Goal: Information Seeking & Learning: Learn about a topic

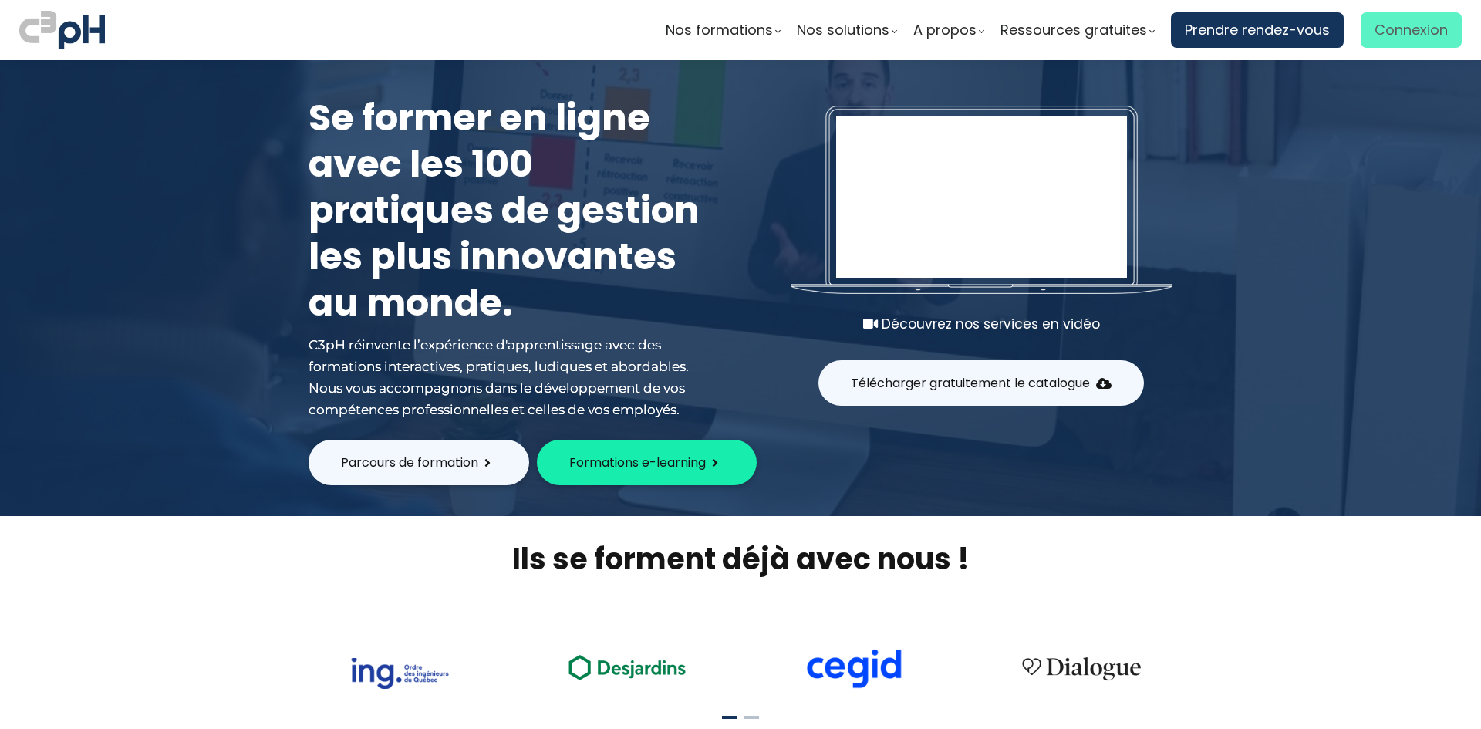
type input "[PERSON_NAME][EMAIL_ADDRESS][DOMAIN_NAME]"
click at [1411, 27] on span "Connexion" at bounding box center [1411, 30] width 73 height 23
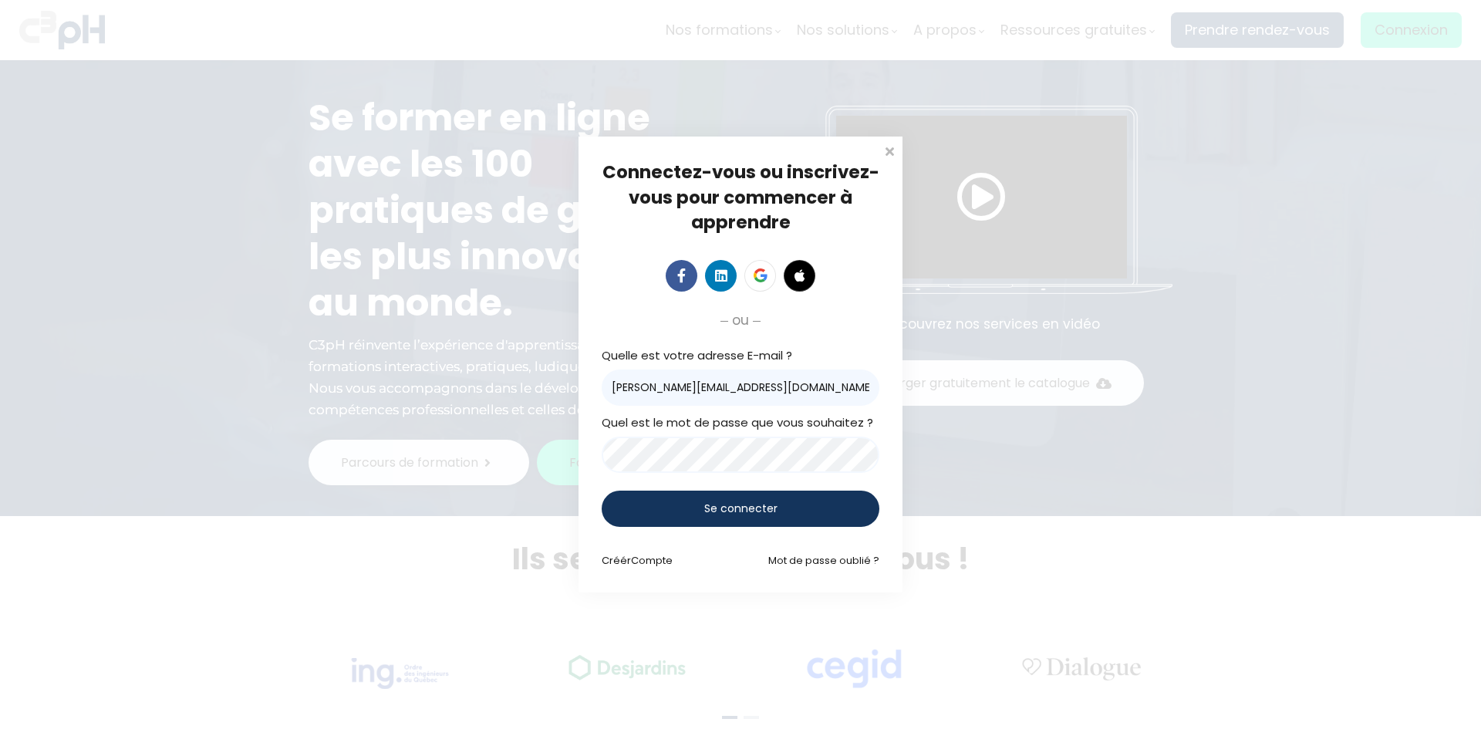
click at [699, 509] on div "Se connecter" at bounding box center [741, 509] width 278 height 36
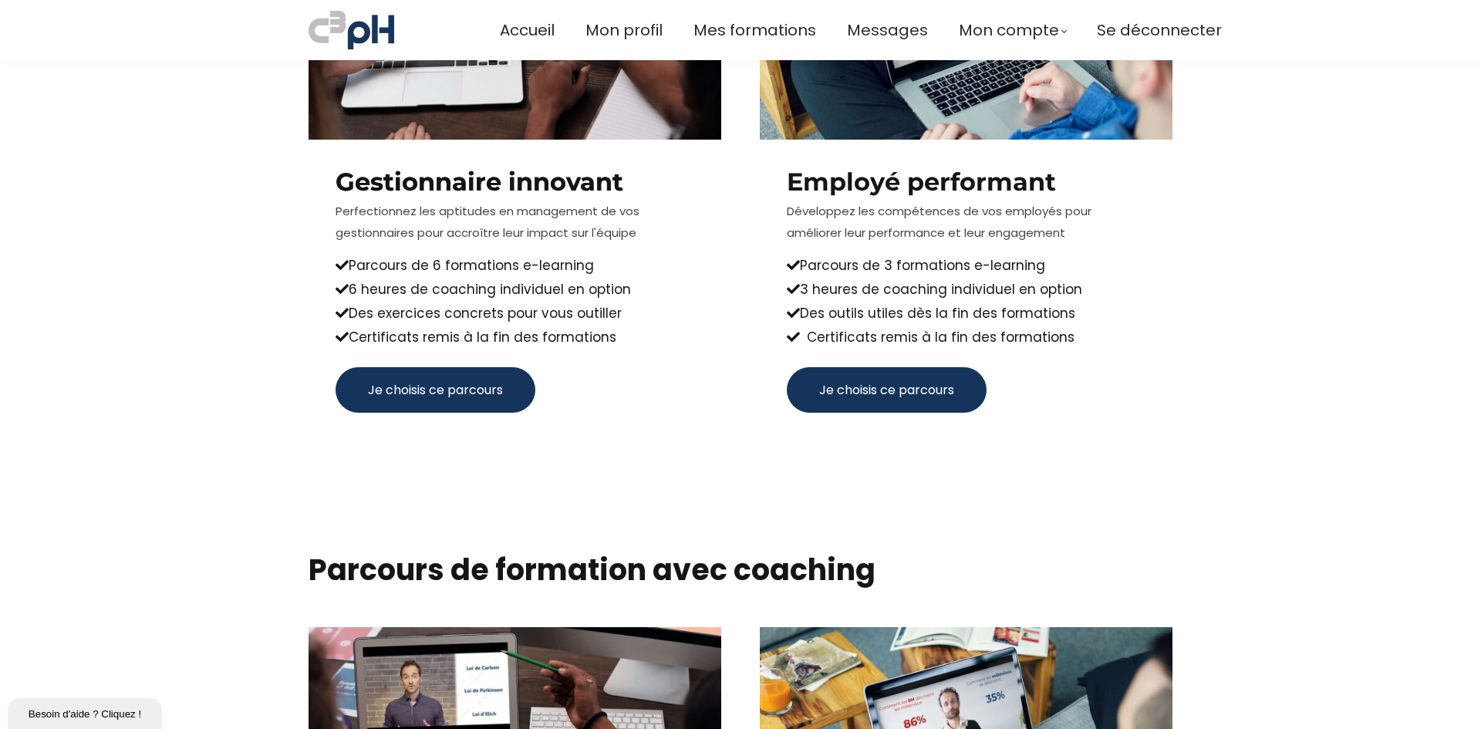
scroll to position [1332, 0]
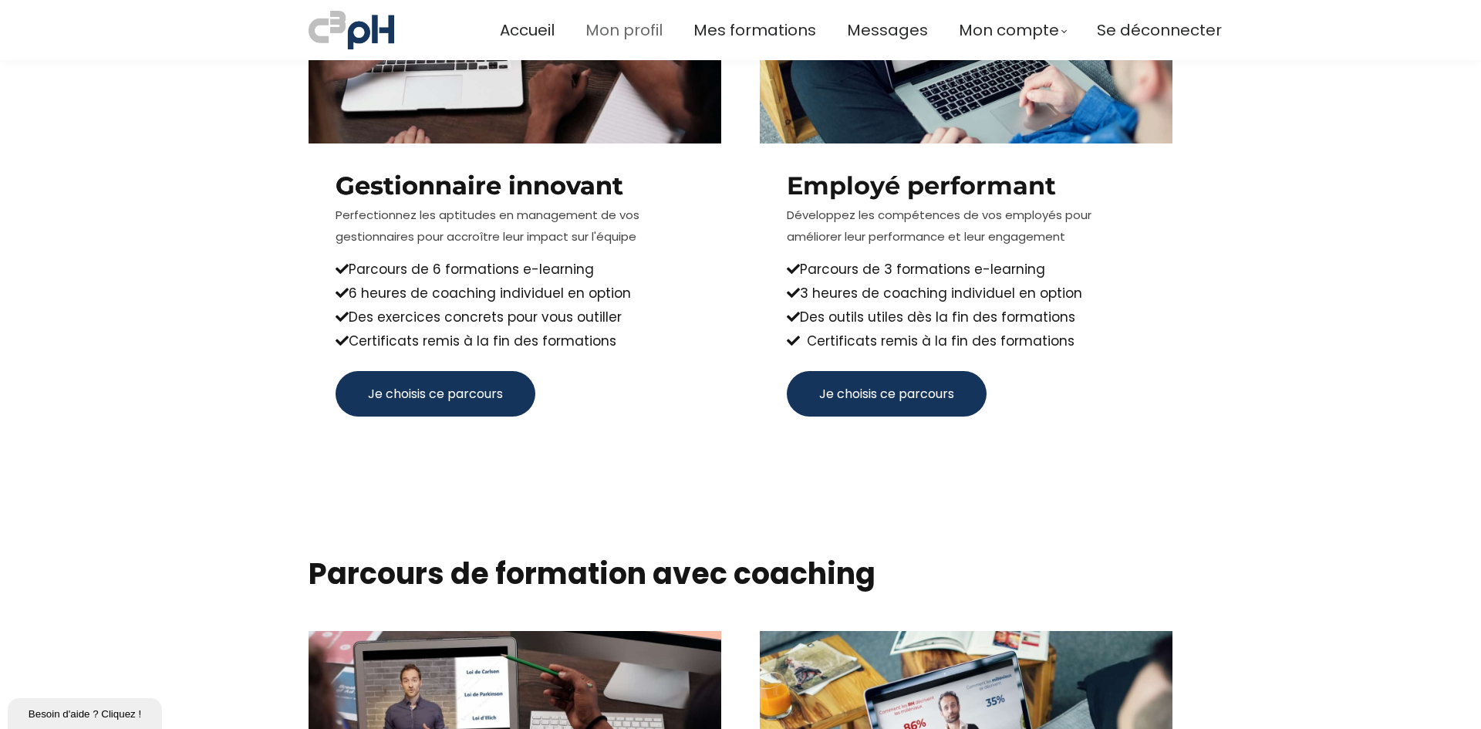
click at [624, 25] on span "Mon profil" at bounding box center [624, 30] width 77 height 25
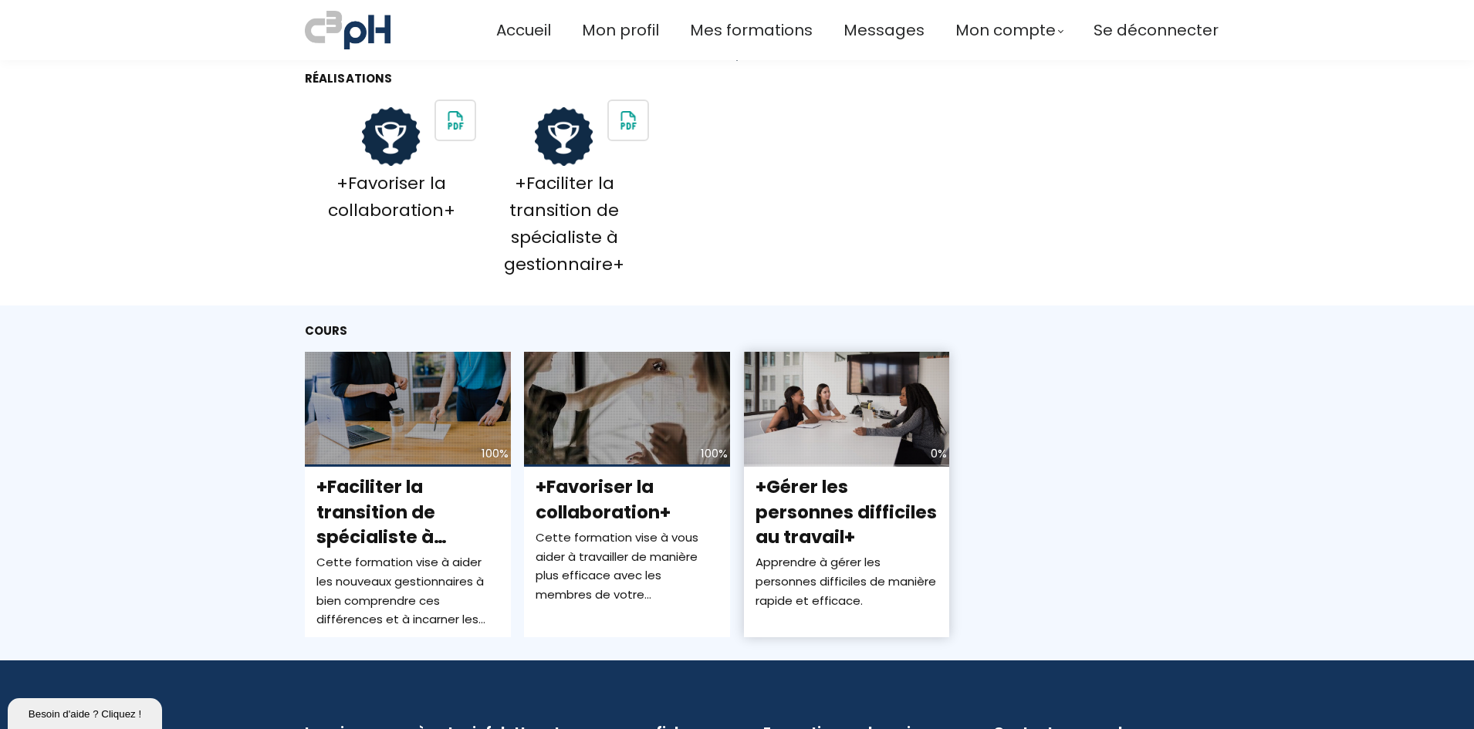
scroll to position [289, 0]
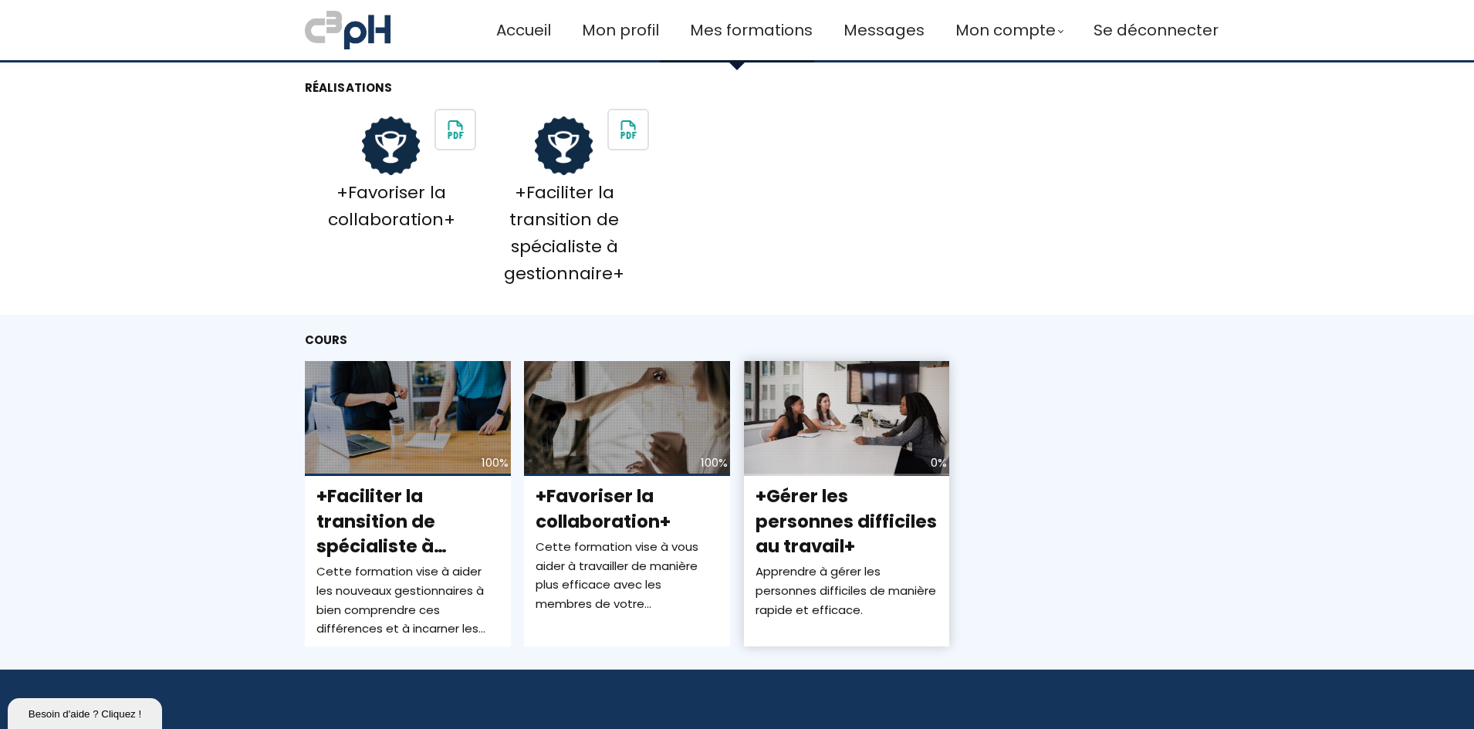
click at [812, 481] on div "+Gérer les personnes difficiles au travail+ Apprendre à gérer les personnes dif…" at bounding box center [847, 551] width 206 height 151
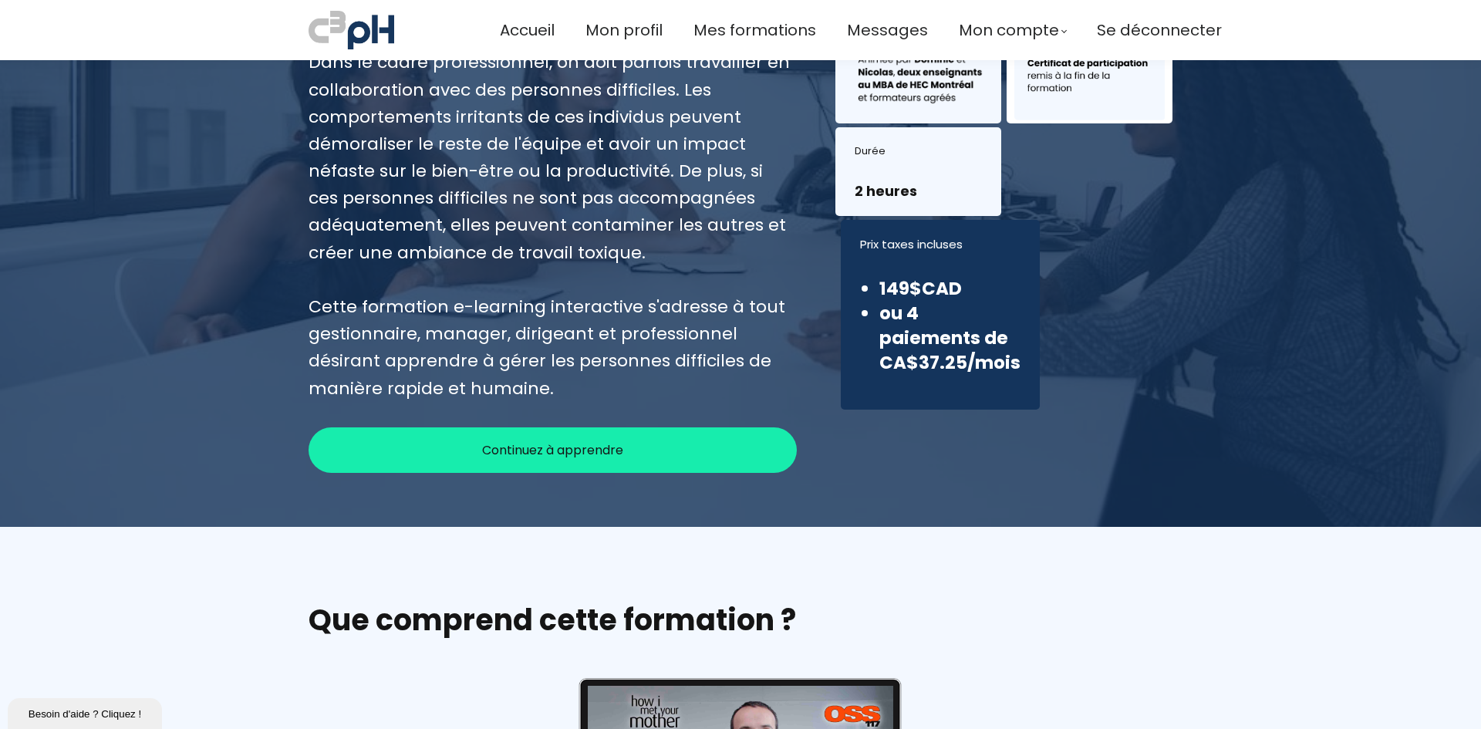
scroll to position [231, 0]
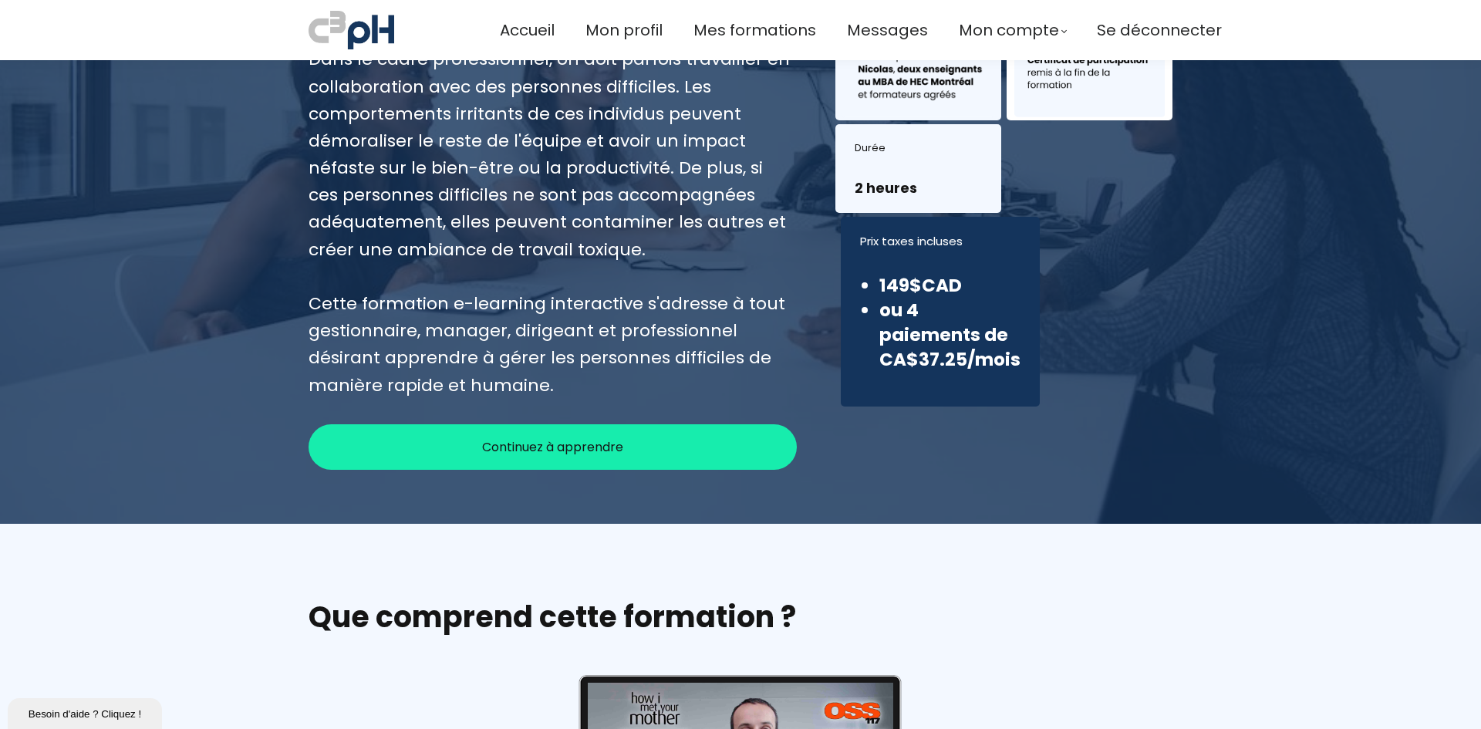
drag, startPoint x: 606, startPoint y: 440, endPoint x: 762, endPoint y: 545, distance: 187.9
click at [606, 440] on span "Continuez à apprendre" at bounding box center [552, 446] width 141 height 19
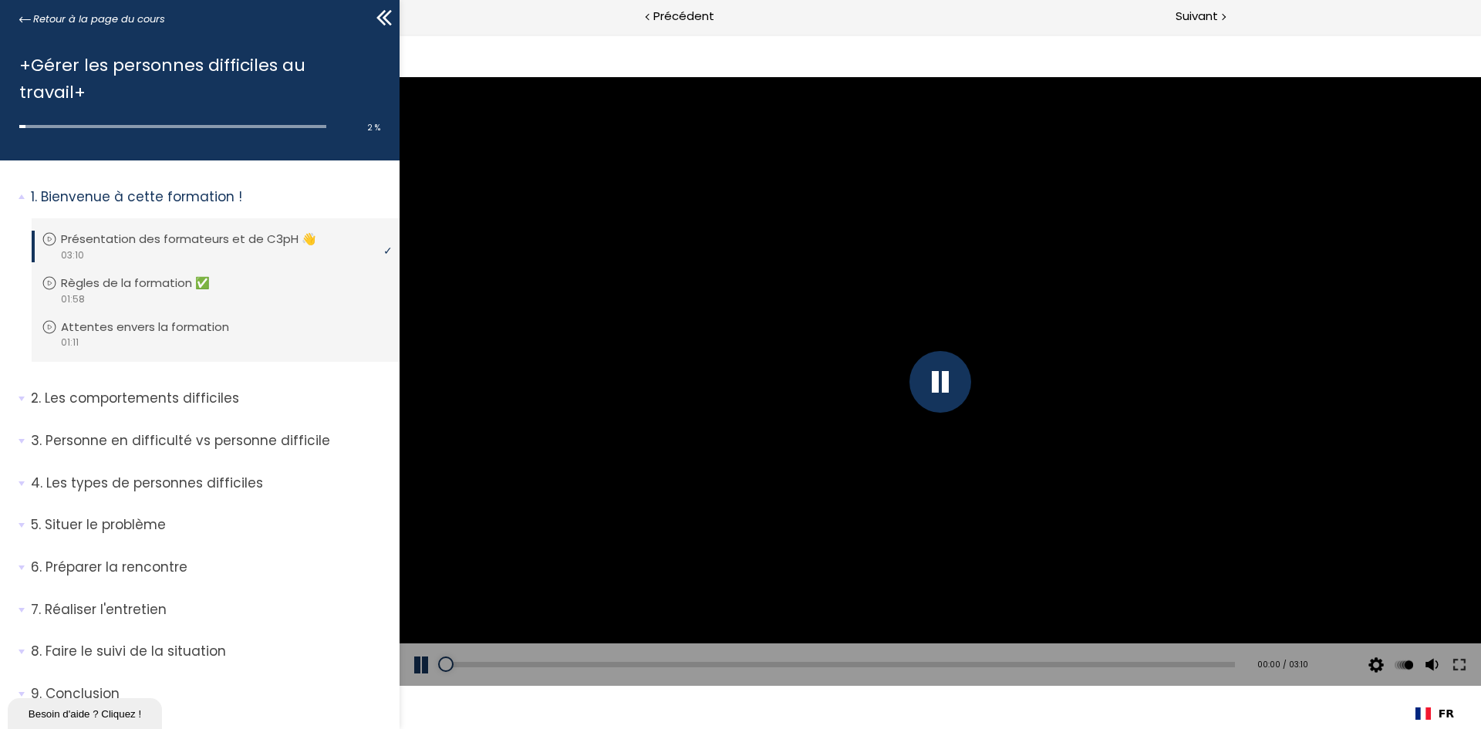
click at [943, 381] on div at bounding box center [941, 382] width 62 height 62
click at [944, 380] on div at bounding box center [941, 382] width 62 height 62
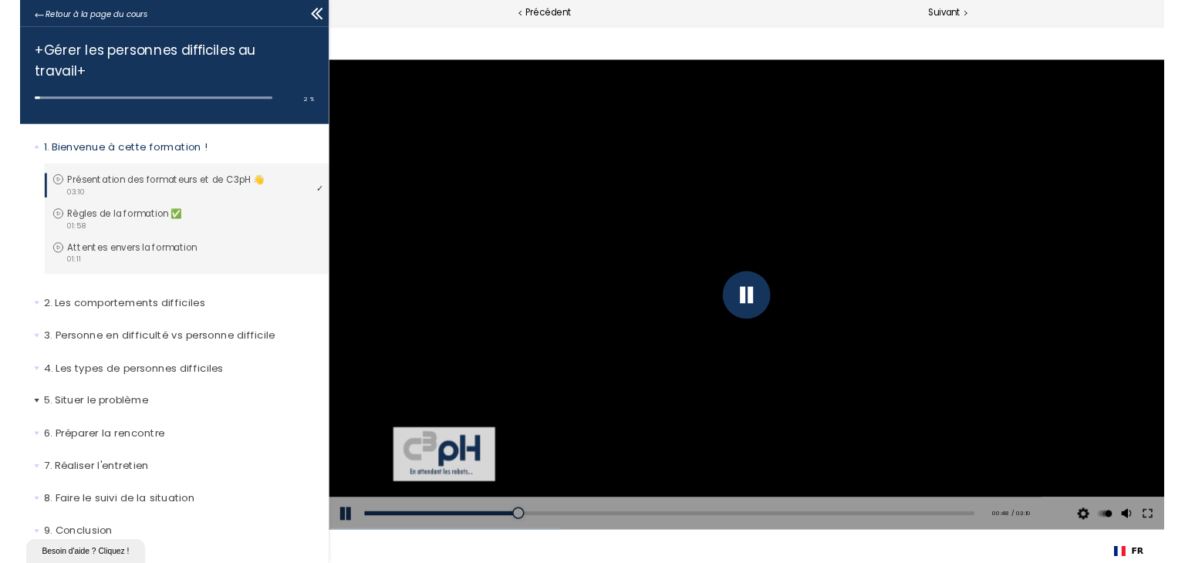
scroll to position [8, 0]
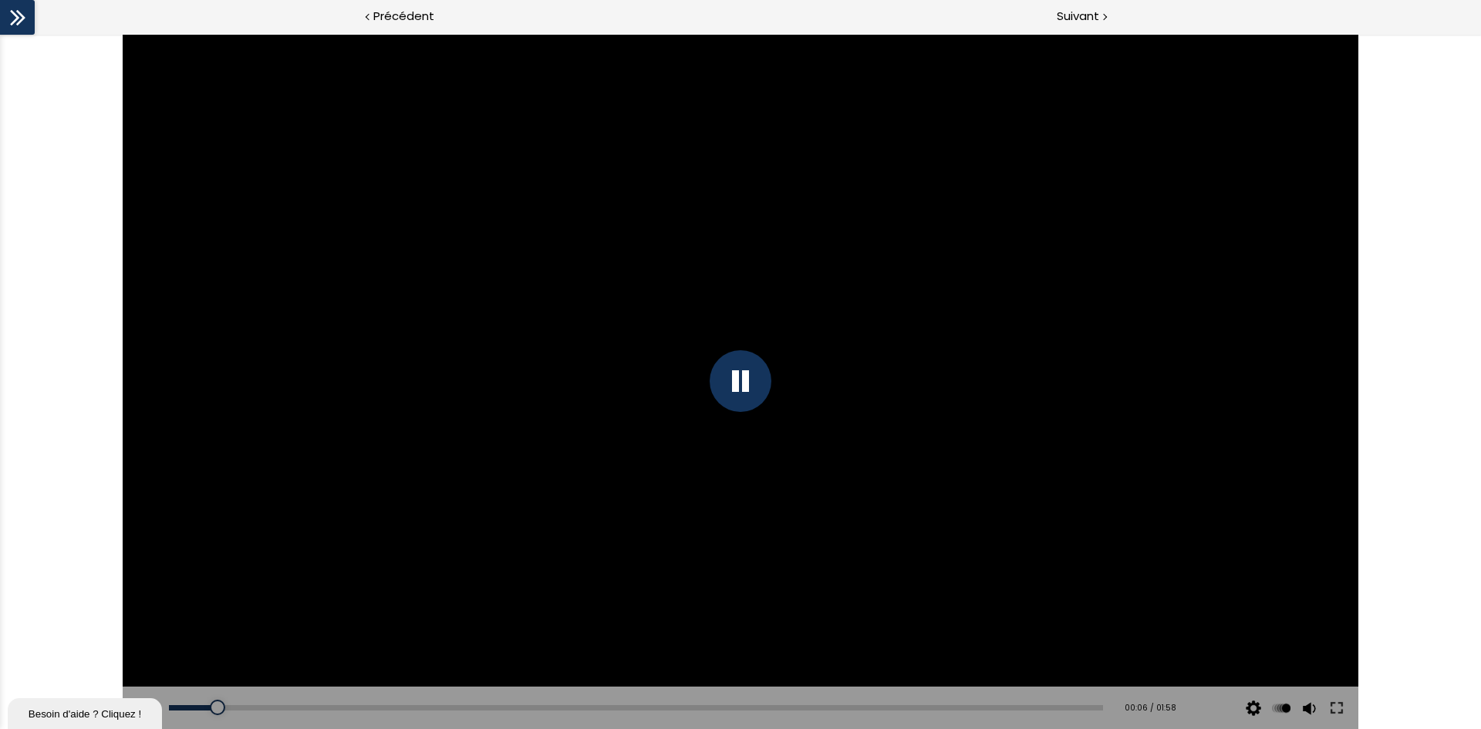
scroll to position [2, 0]
click at [736, 378] on div at bounding box center [741, 381] width 62 height 62
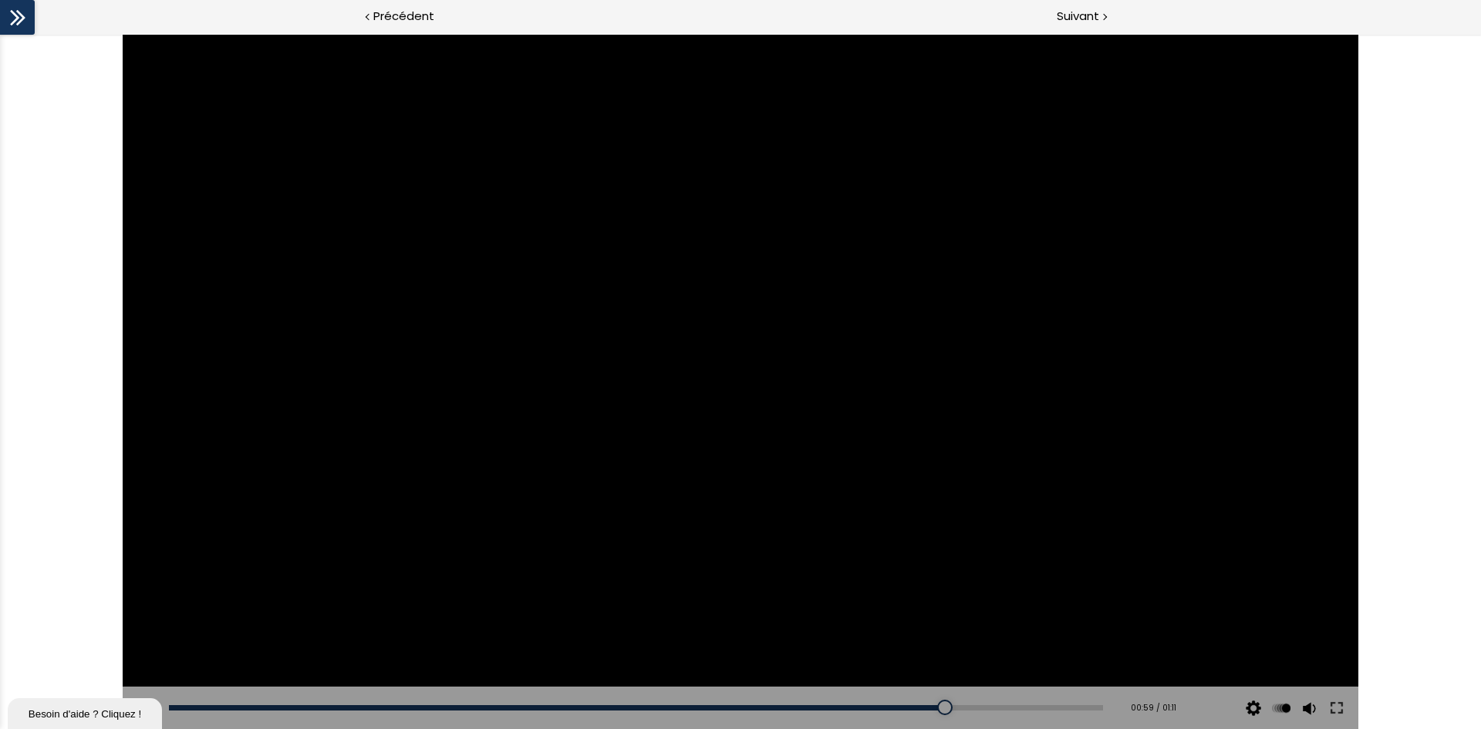
click at [682, 454] on div at bounding box center [741, 381] width 1236 height 695
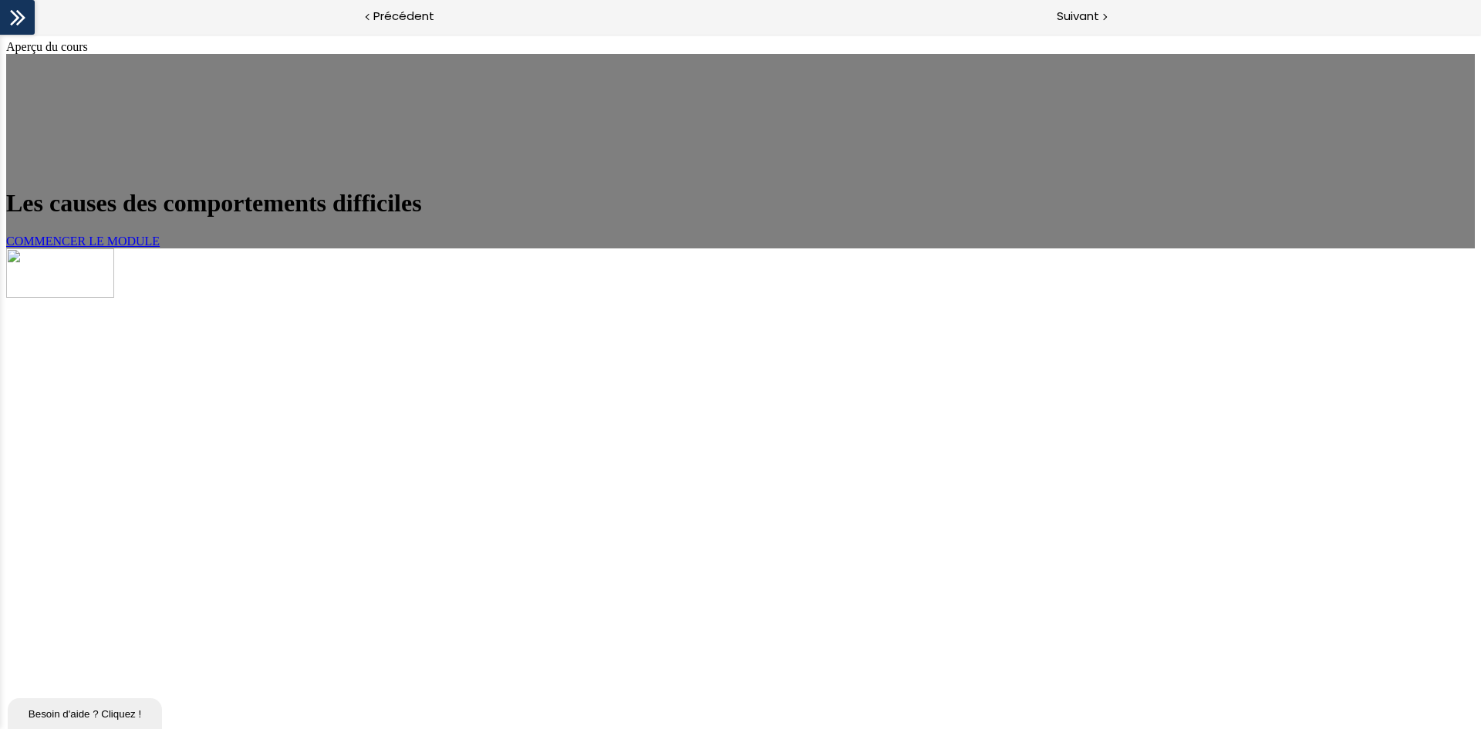
click at [160, 248] on span "COMMENCER LE MODULE" at bounding box center [83, 241] width 154 height 13
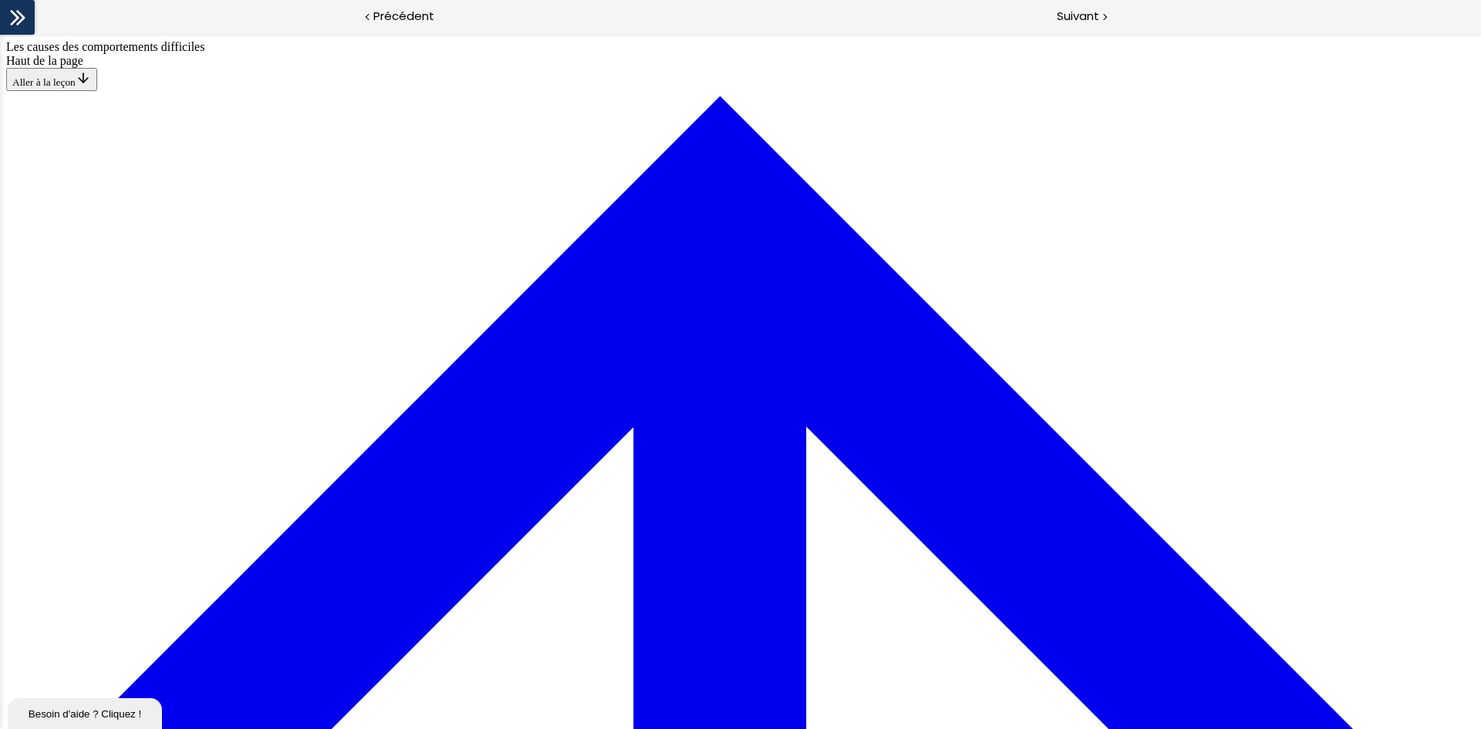
scroll to position [54, 0]
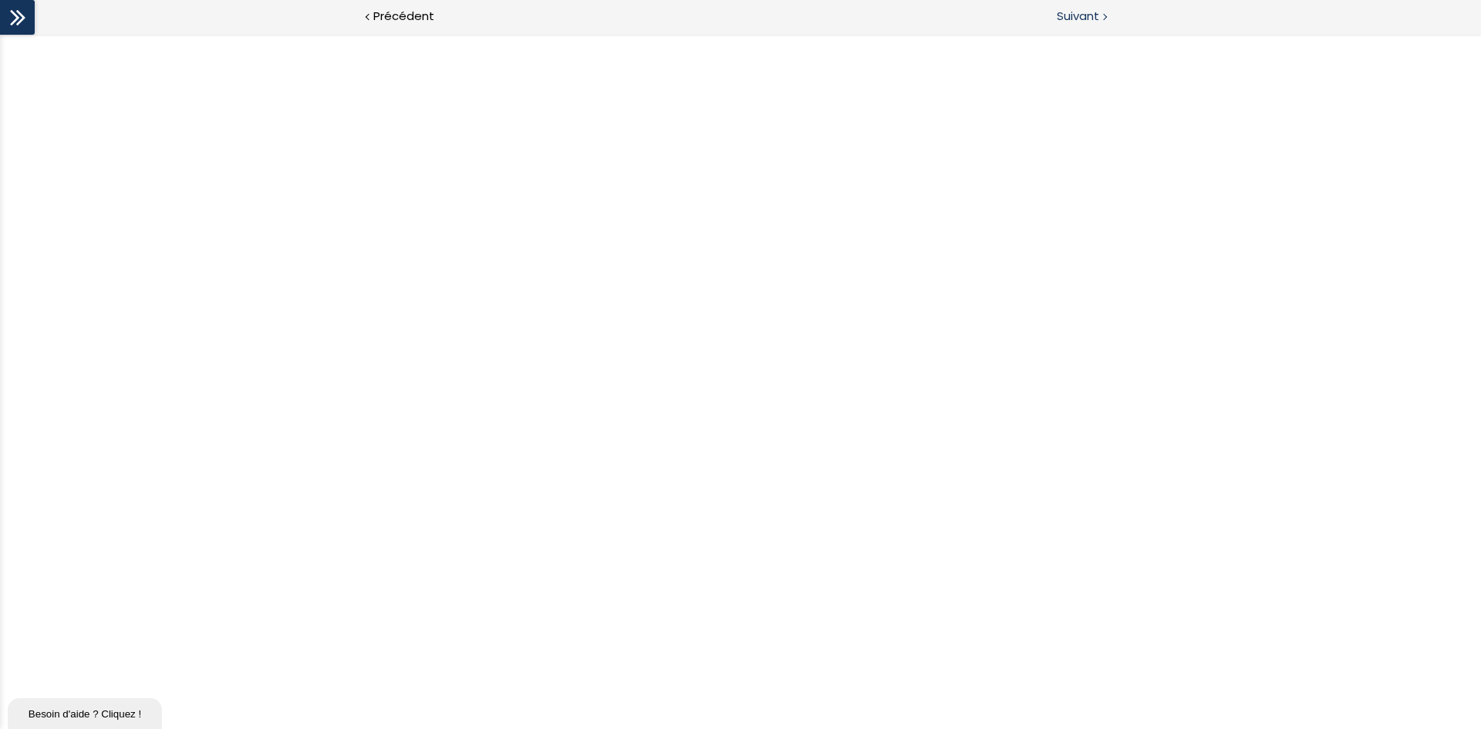
click at [1076, 14] on span "Suivant" at bounding box center [1078, 16] width 42 height 19
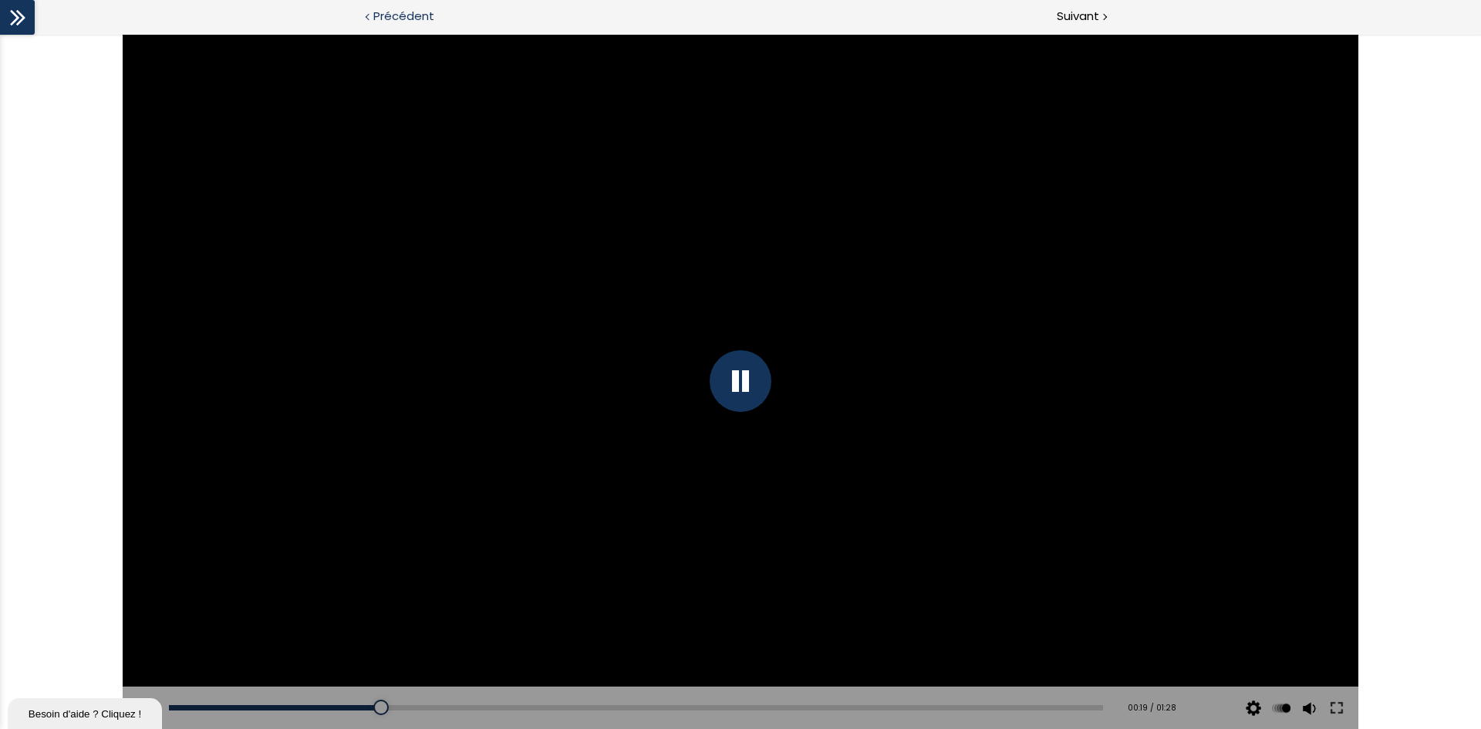
click at [405, 13] on span "Précédent" at bounding box center [403, 16] width 61 height 19
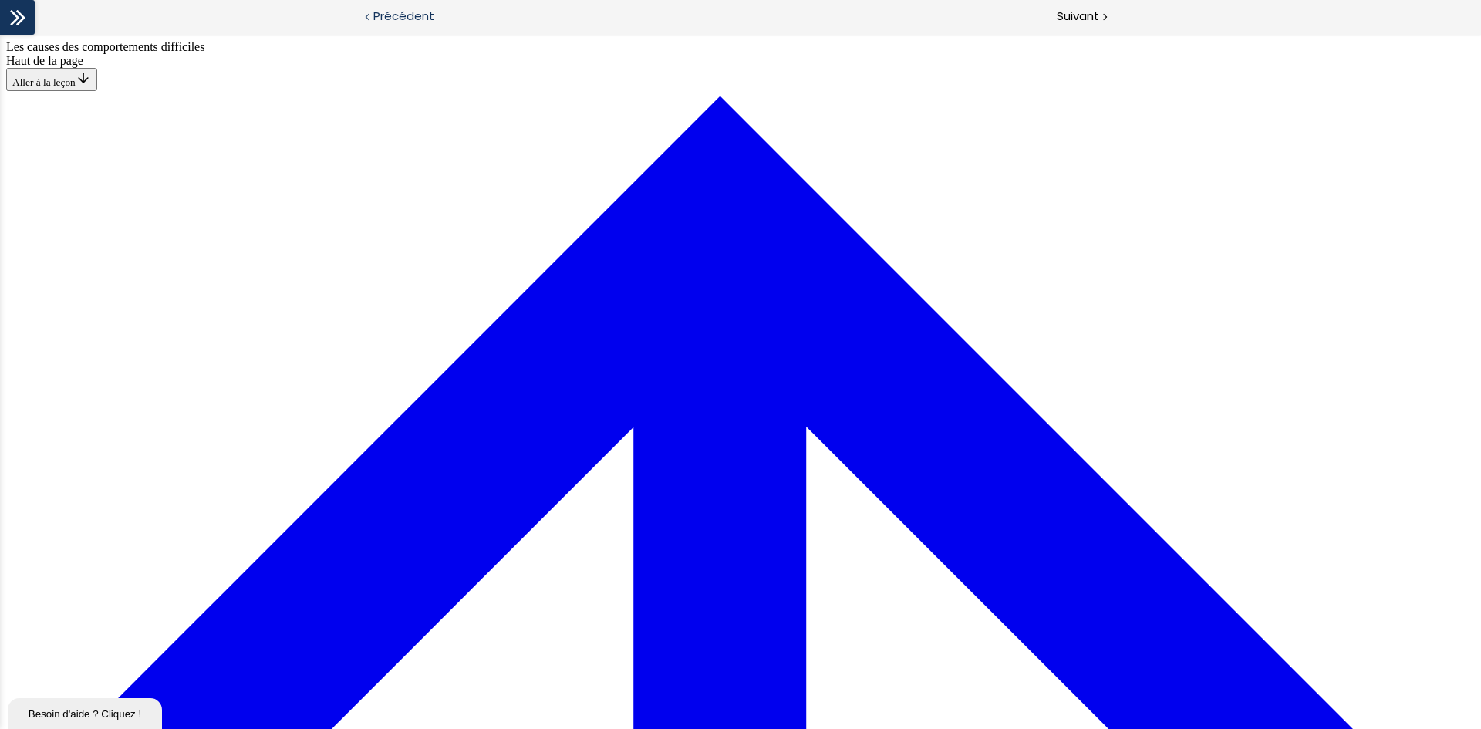
scroll to position [54, 0]
click at [1063, 18] on span "Suivant" at bounding box center [1078, 16] width 42 height 19
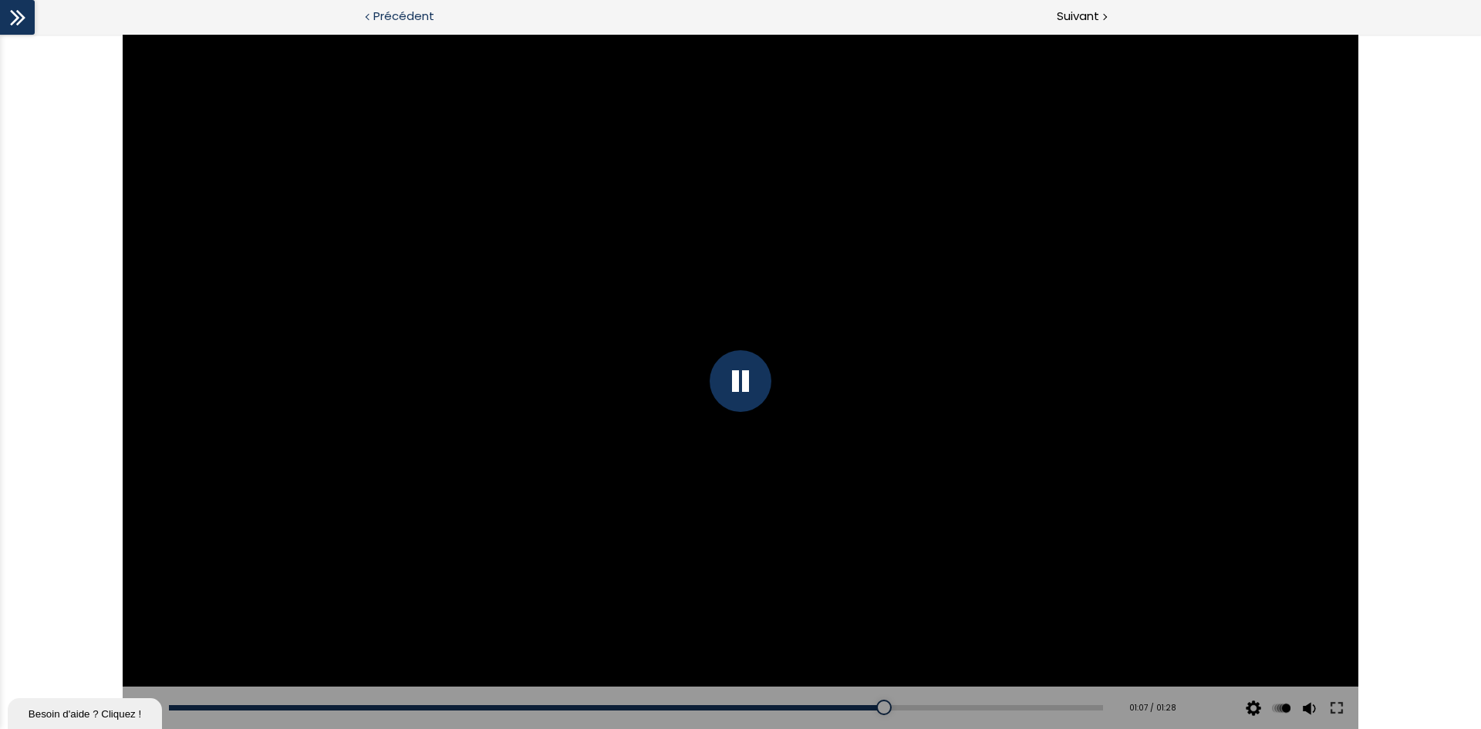
click at [403, 15] on span "Précédent" at bounding box center [403, 16] width 61 height 19
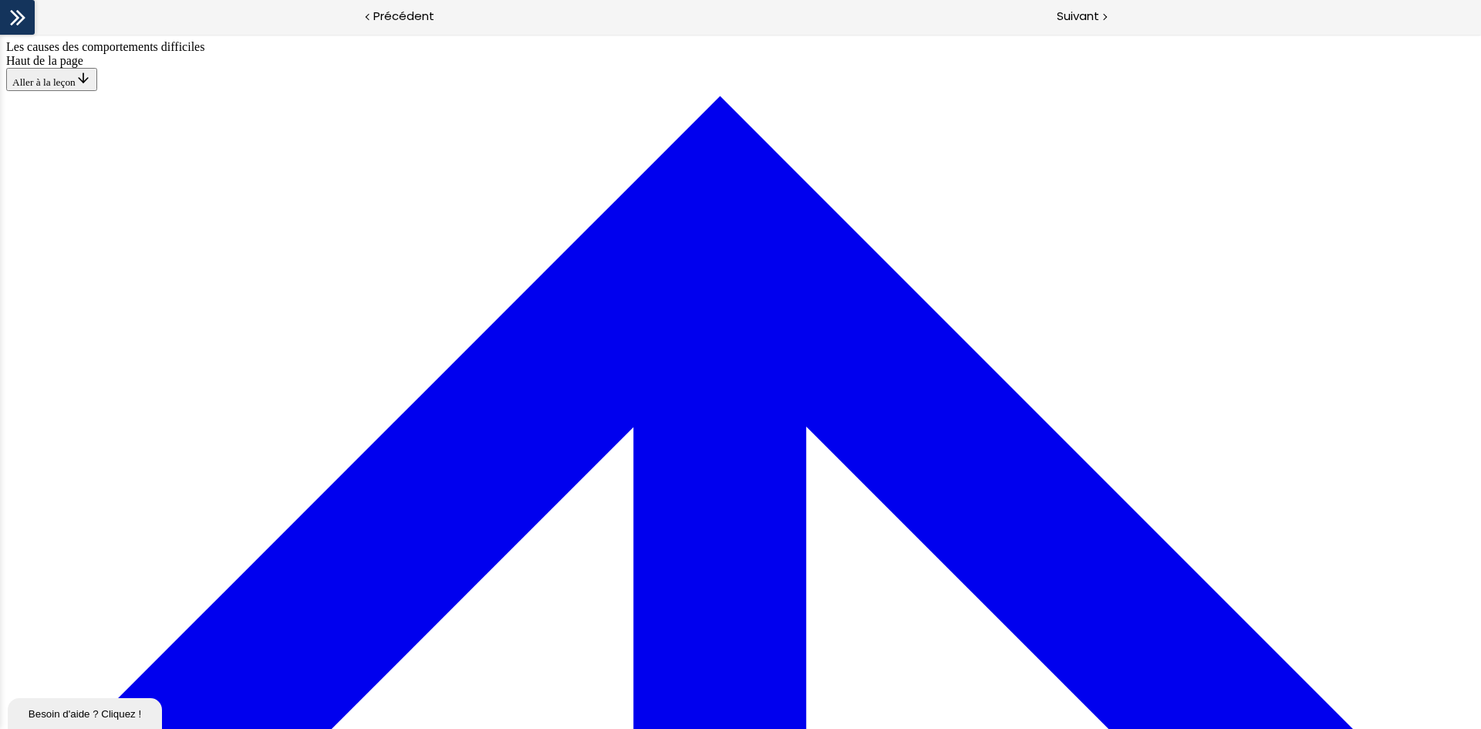
scroll to position [54, 0]
drag, startPoint x: 1072, startPoint y: 8, endPoint x: 1063, endPoint y: 22, distance: 16.7
click at [1072, 8] on span "Suivant" at bounding box center [1078, 16] width 42 height 19
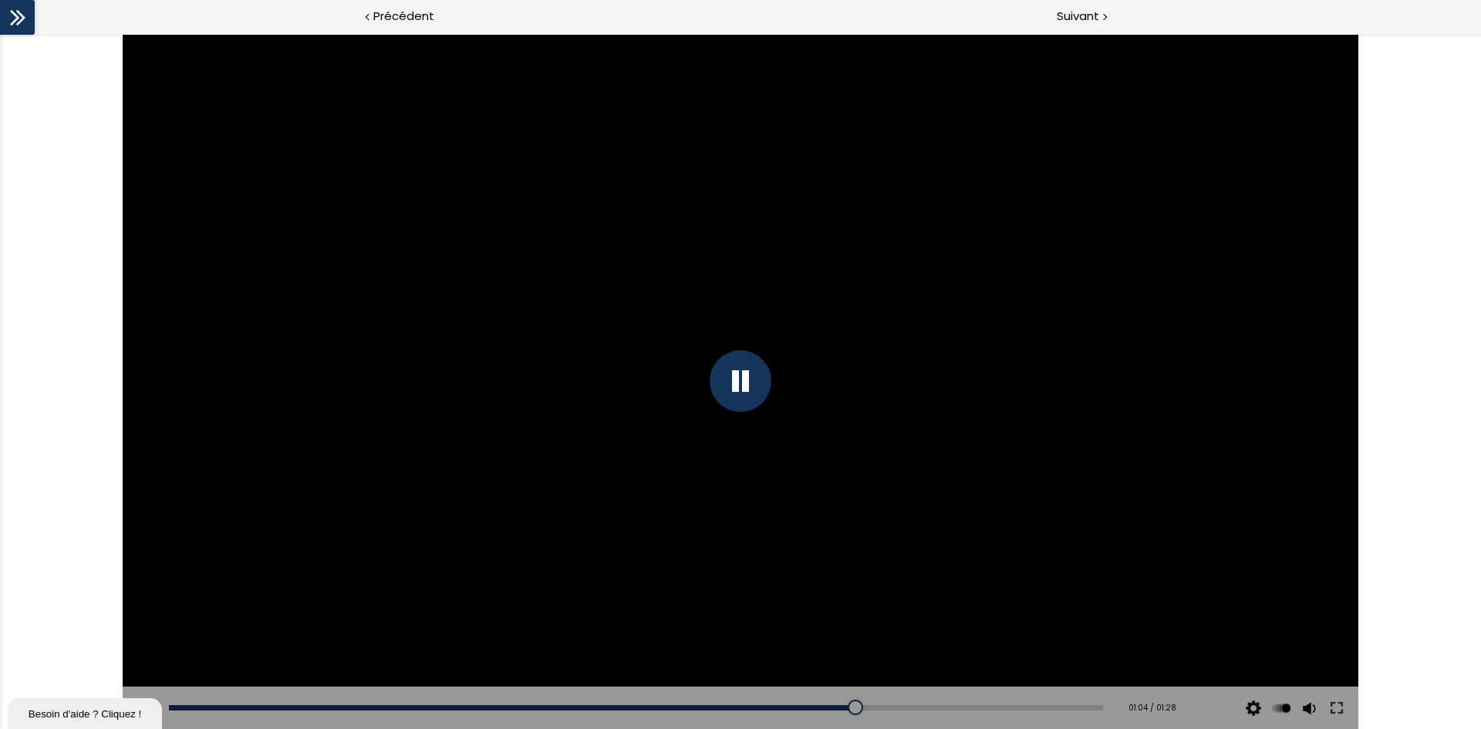
drag, startPoint x: 1028, startPoint y: 705, endPoint x: 836, endPoint y: 688, distance: 192.1
click at [836, 688] on div "Add chapter 01:03" at bounding box center [636, 708] width 934 height 43
drag, startPoint x: 917, startPoint y: 706, endPoint x: 835, endPoint y: 694, distance: 82.6
click at [835, 705] on div "01:03" at bounding box center [636, 707] width 934 height 5
drag, startPoint x: 894, startPoint y: 707, endPoint x: 806, endPoint y: 688, distance: 89.9
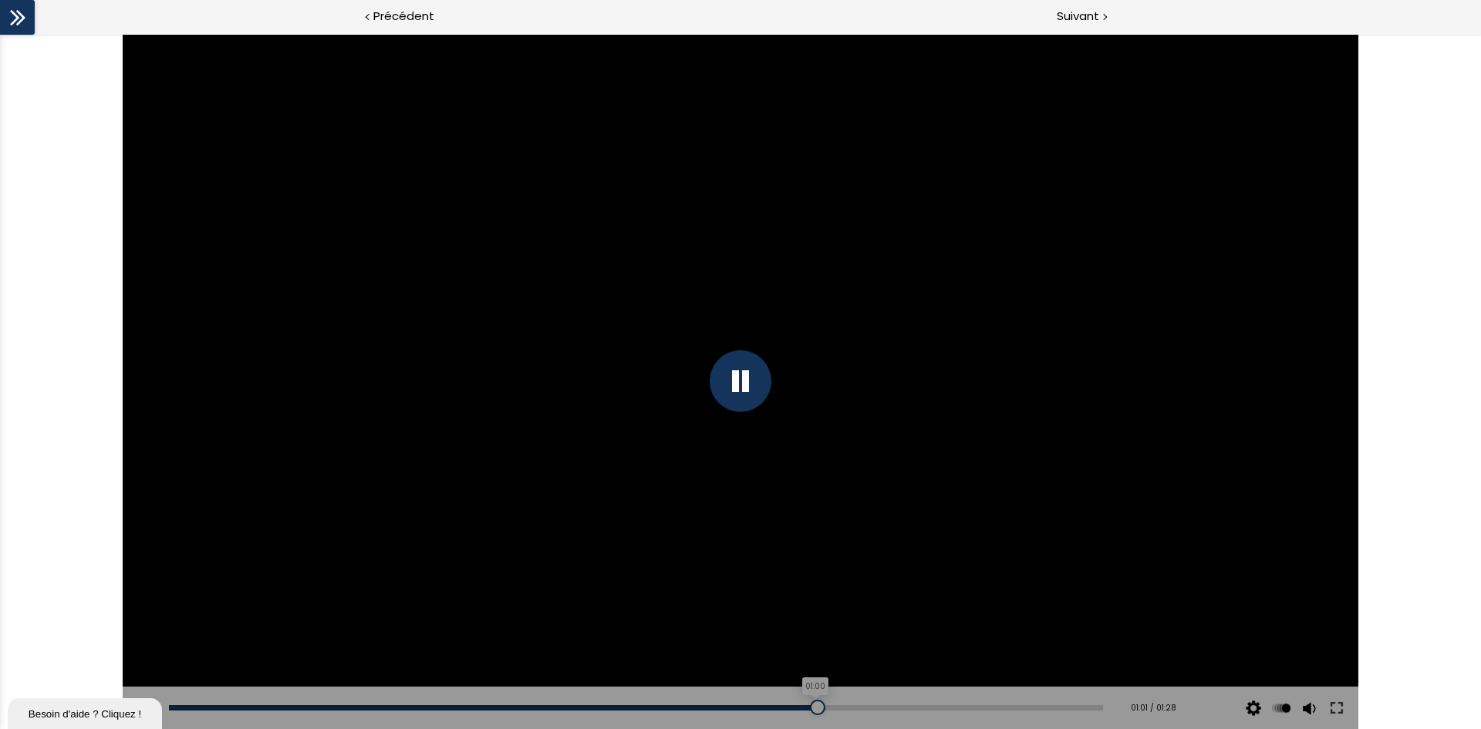
click at [806, 705] on div "01:00" at bounding box center [636, 707] width 934 height 5
click at [749, 376] on div at bounding box center [741, 381] width 62 height 62
click at [735, 377] on div at bounding box center [741, 381] width 62 height 62
click at [809, 362] on div at bounding box center [741, 381] width 1236 height 695
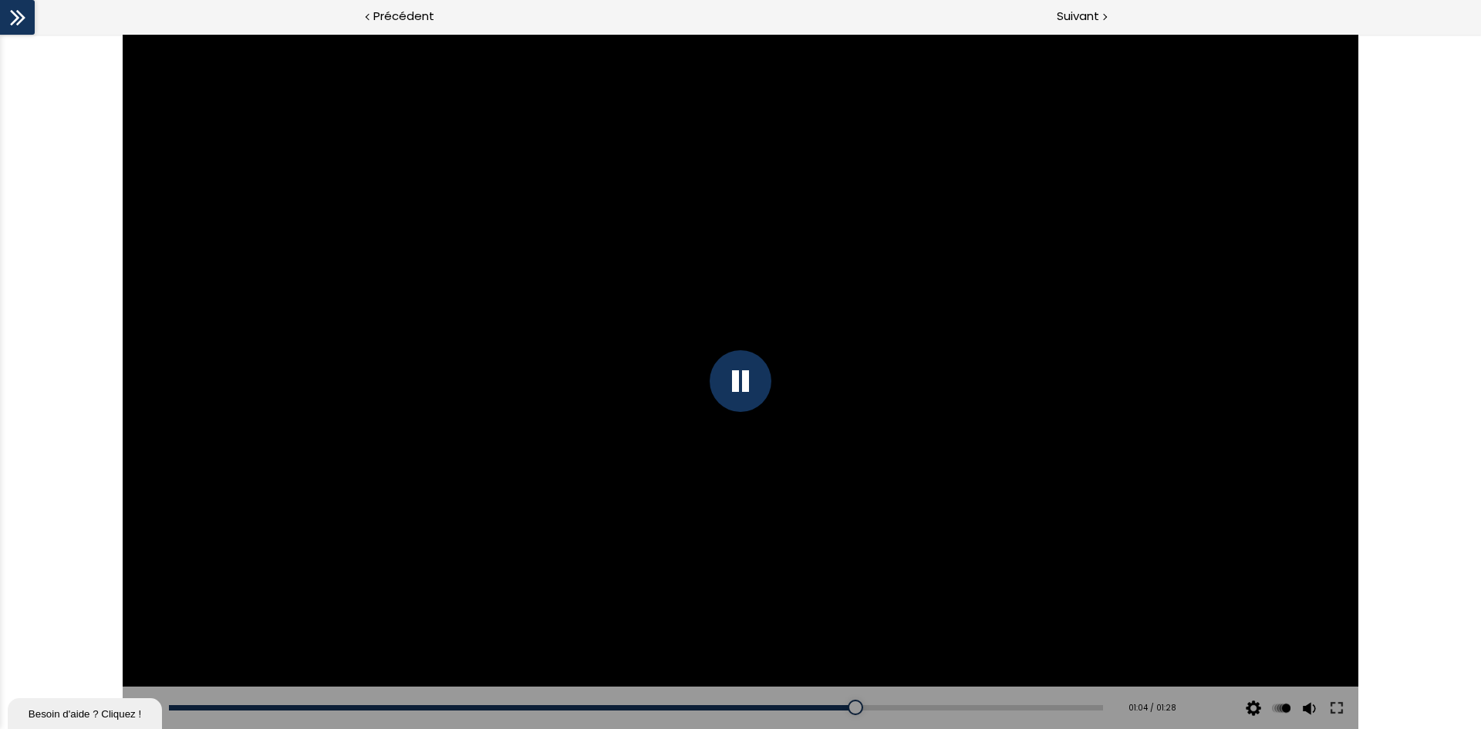
click at [748, 378] on div at bounding box center [741, 381] width 62 height 62
click at [735, 379] on div at bounding box center [741, 381] width 62 height 62
click at [740, 384] on div at bounding box center [741, 381] width 62 height 62
drag, startPoint x: 438, startPoint y: 707, endPoint x: 414, endPoint y: 701, distance: 24.7
click at [414, 701] on div at bounding box center [417, 707] width 15 height 15
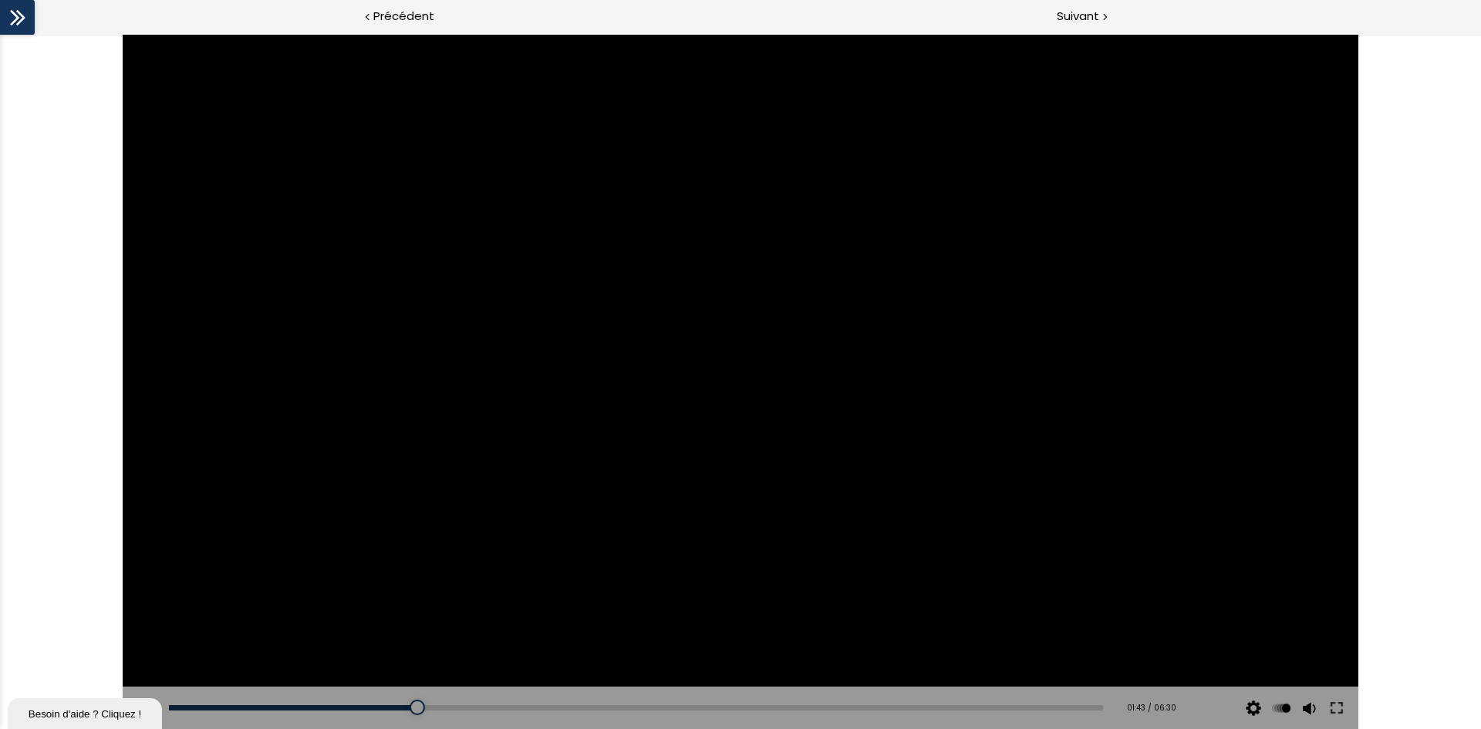
click at [731, 394] on div at bounding box center [741, 381] width 1236 height 695
click at [737, 382] on div at bounding box center [741, 381] width 62 height 62
click at [637, 410] on div at bounding box center [741, 381] width 1236 height 695
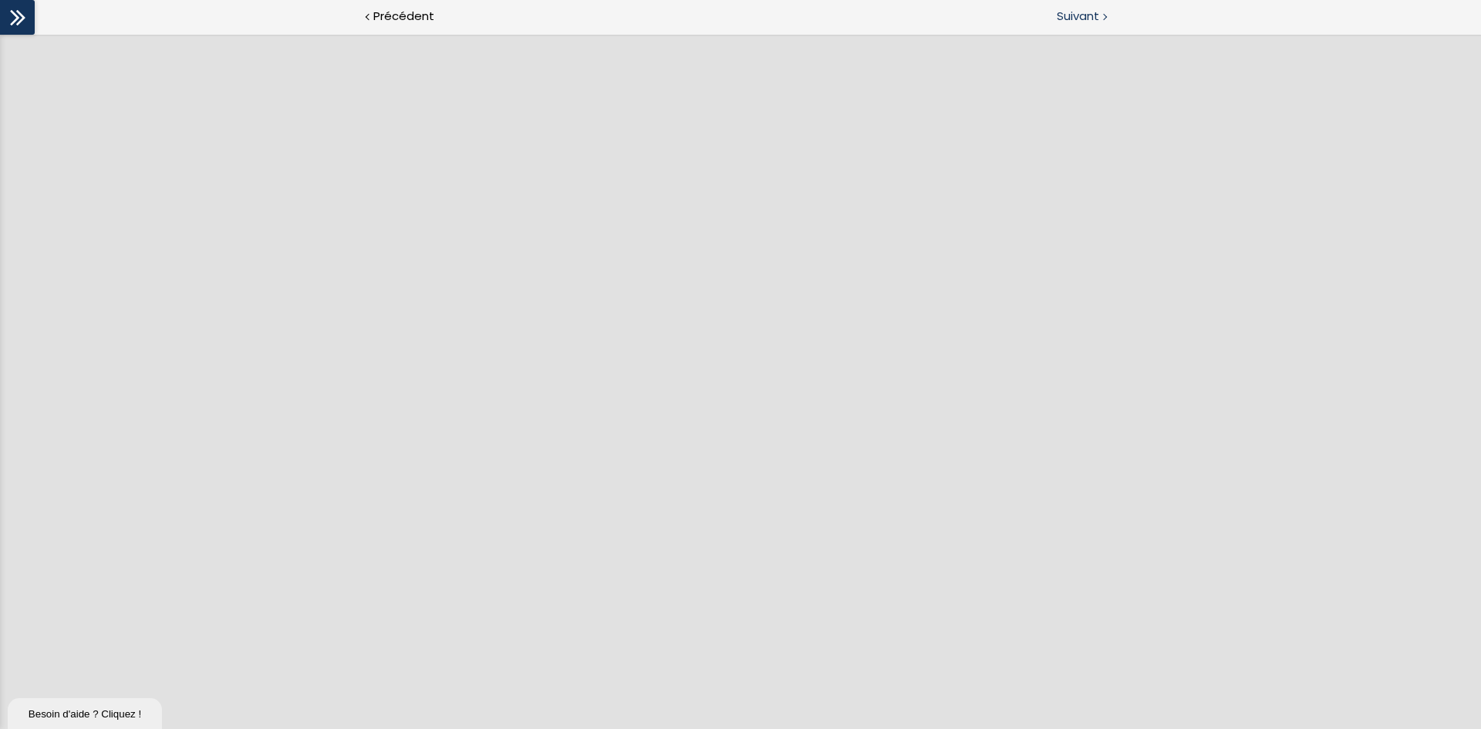
click at [1082, 18] on span "Suivant" at bounding box center [1078, 16] width 42 height 19
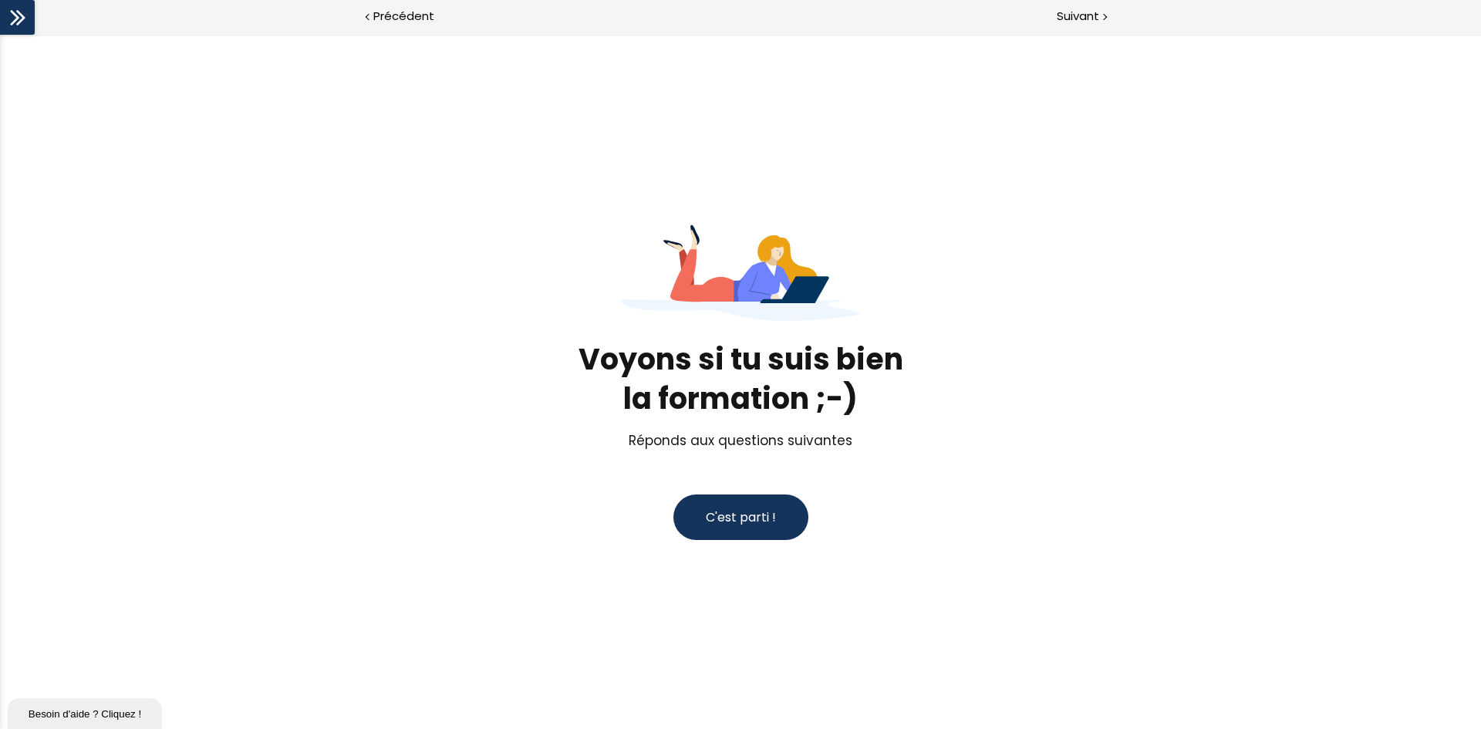
click at [762, 517] on span "C'est parti !" at bounding box center [741, 517] width 70 height 18
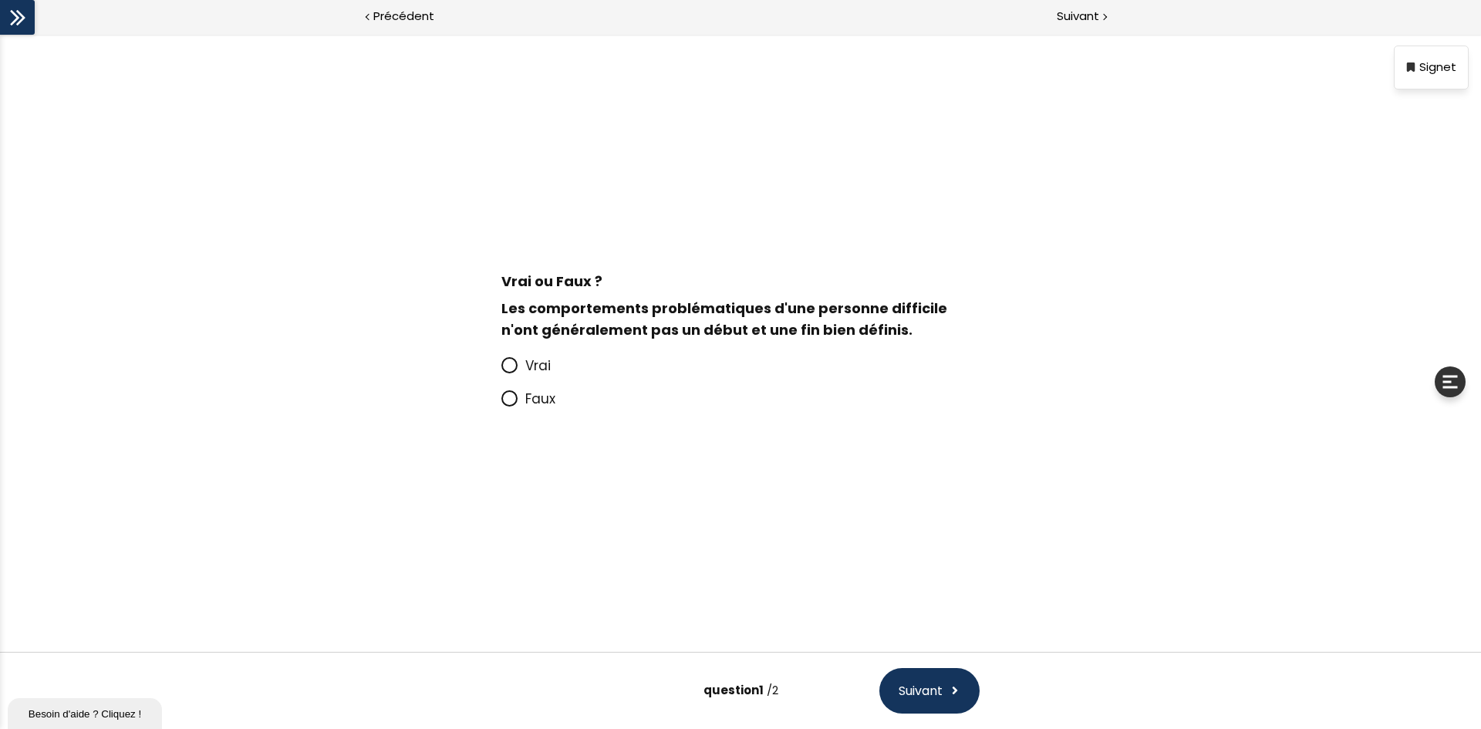
click at [512, 366] on icon at bounding box center [509, 364] width 9 height 9
click at [502, 370] on input "Vrai" at bounding box center [502, 370] width 0 height 0
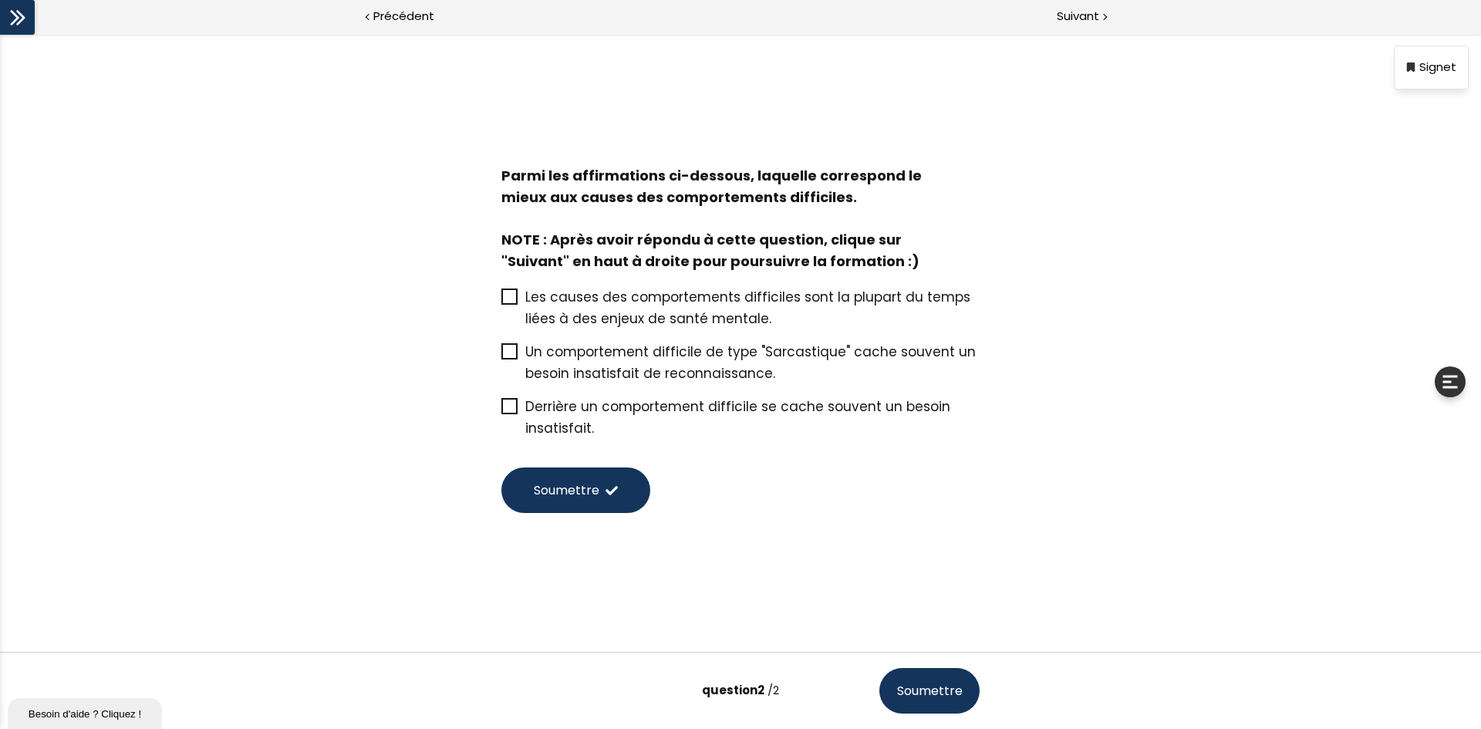
click at [505, 294] on icon at bounding box center [510, 297] width 12 height 12
click at [502, 302] on input "Les causes des comportements difficiles sont la plupart du temps liées à des en…" at bounding box center [502, 302] width 0 height 0
click at [561, 488] on span "Soumettre" at bounding box center [567, 490] width 66 height 19
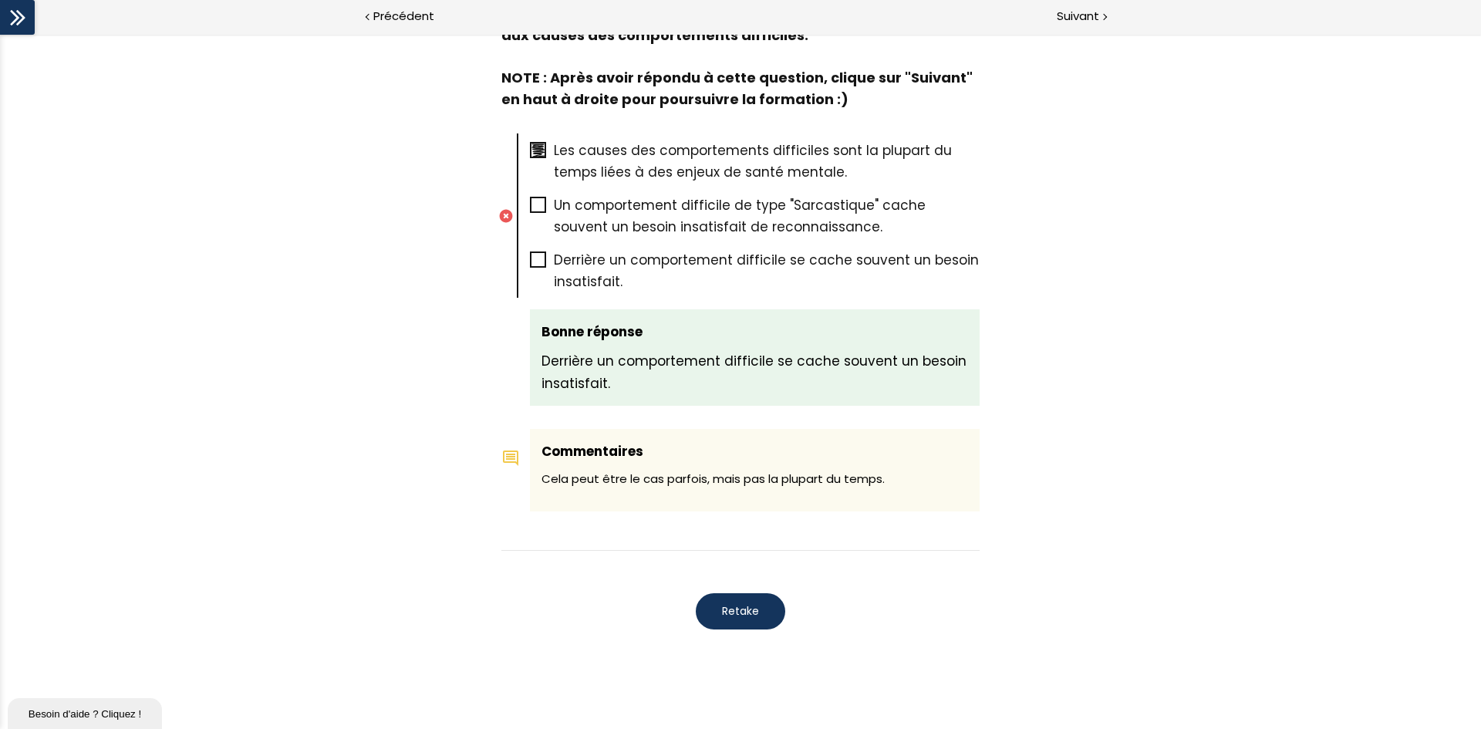
scroll to position [752, 0]
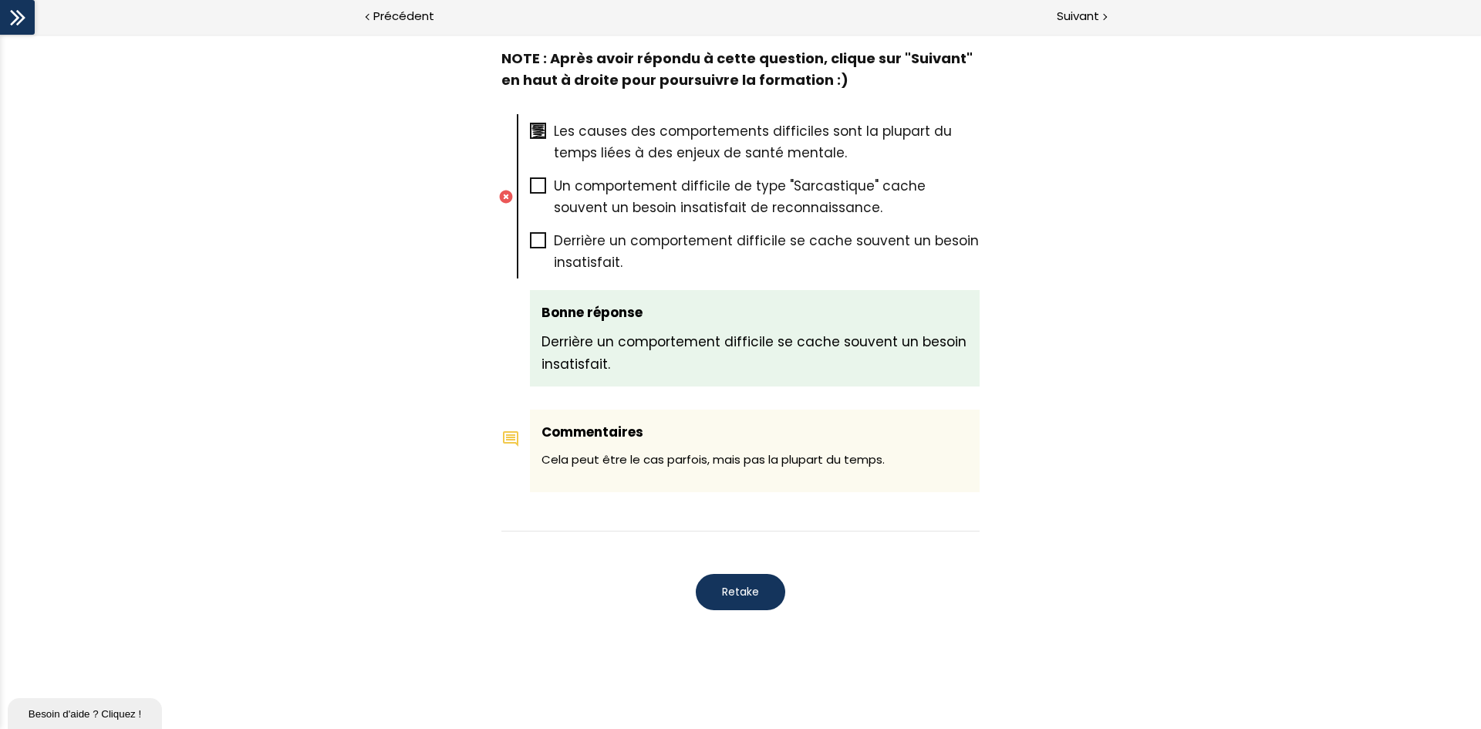
click at [751, 594] on span "Retake" at bounding box center [740, 592] width 37 height 16
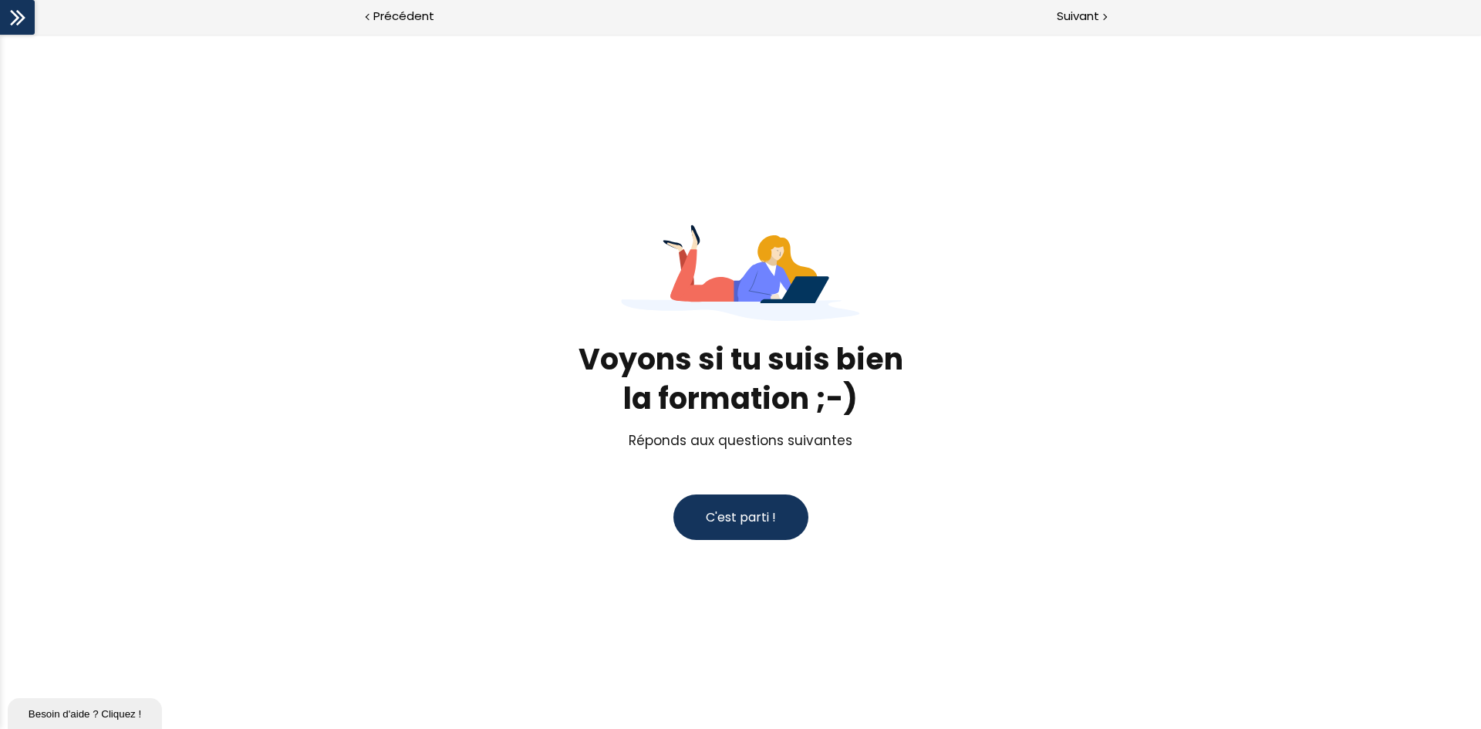
scroll to position [0, 0]
click at [746, 508] on span "C'est parti !" at bounding box center [741, 517] width 70 height 18
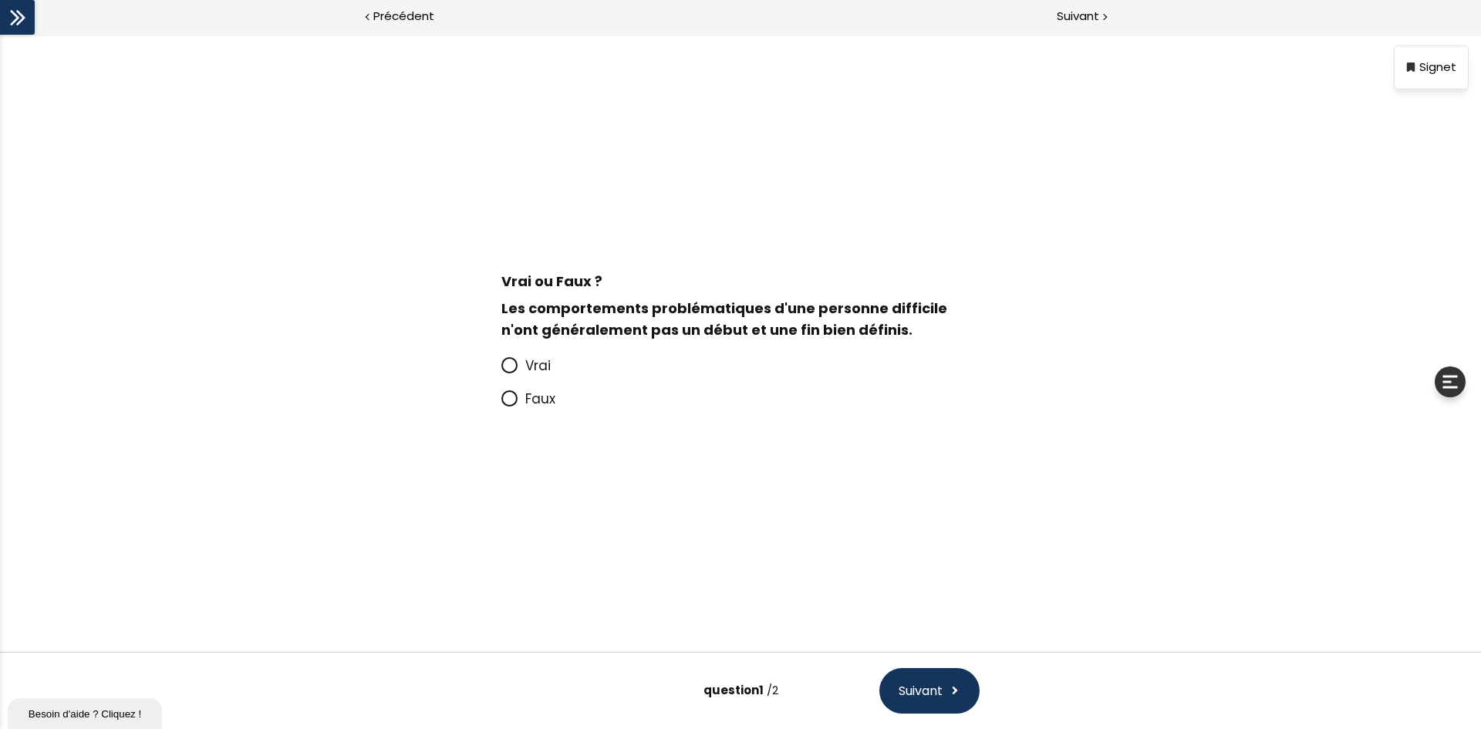
click at [512, 364] on icon at bounding box center [509, 364] width 9 height 9
click at [502, 370] on input "Vrai" at bounding box center [502, 370] width 0 height 0
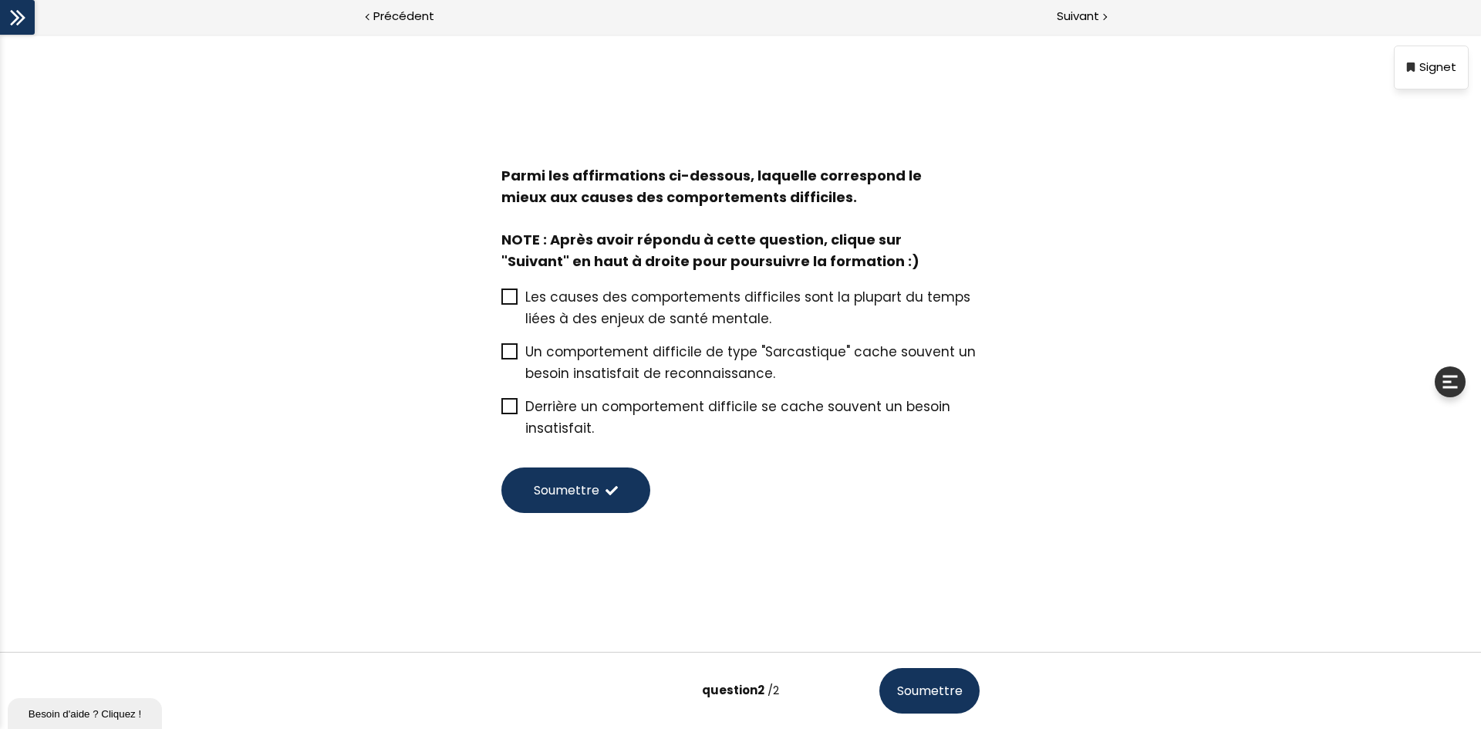
click at [508, 406] on icon at bounding box center [510, 406] width 12 height 12
click at [502, 411] on input "Derrière un comportement difficile se cache souvent un besoin insatisfait." at bounding box center [502, 411] width 0 height 0
click at [590, 491] on span "Soumettre" at bounding box center [567, 490] width 66 height 19
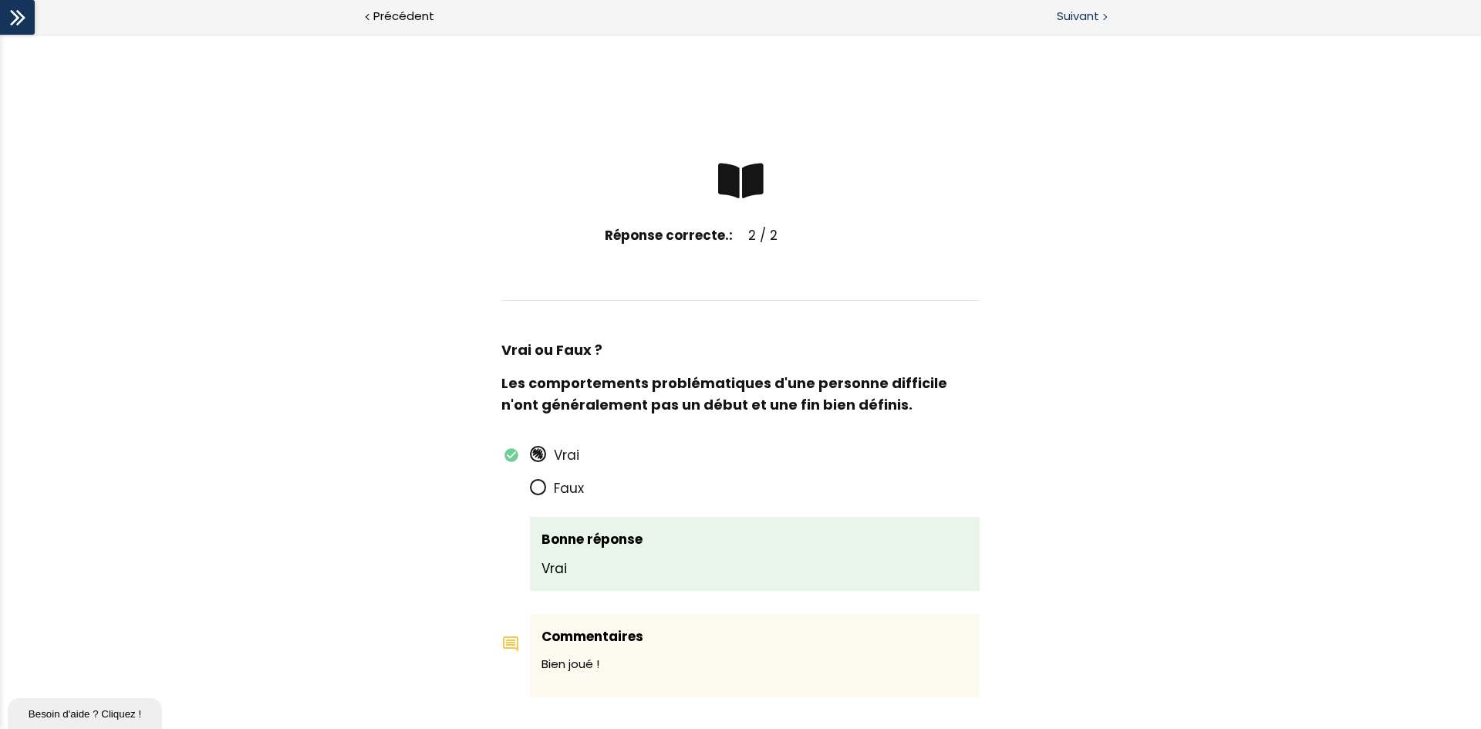
click at [1073, 9] on span "Suivant" at bounding box center [1078, 16] width 42 height 19
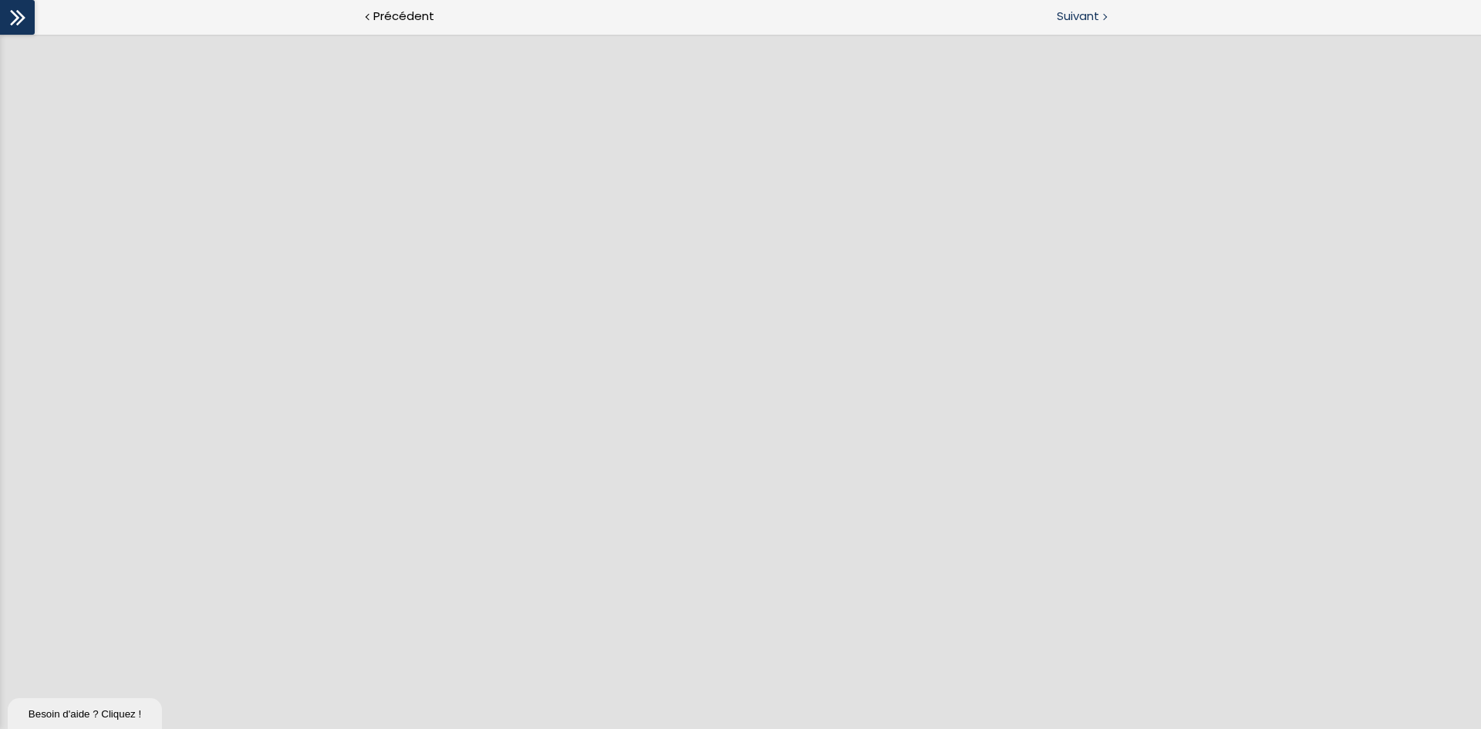
click at [1080, 16] on span "Suivant" at bounding box center [1078, 16] width 42 height 19
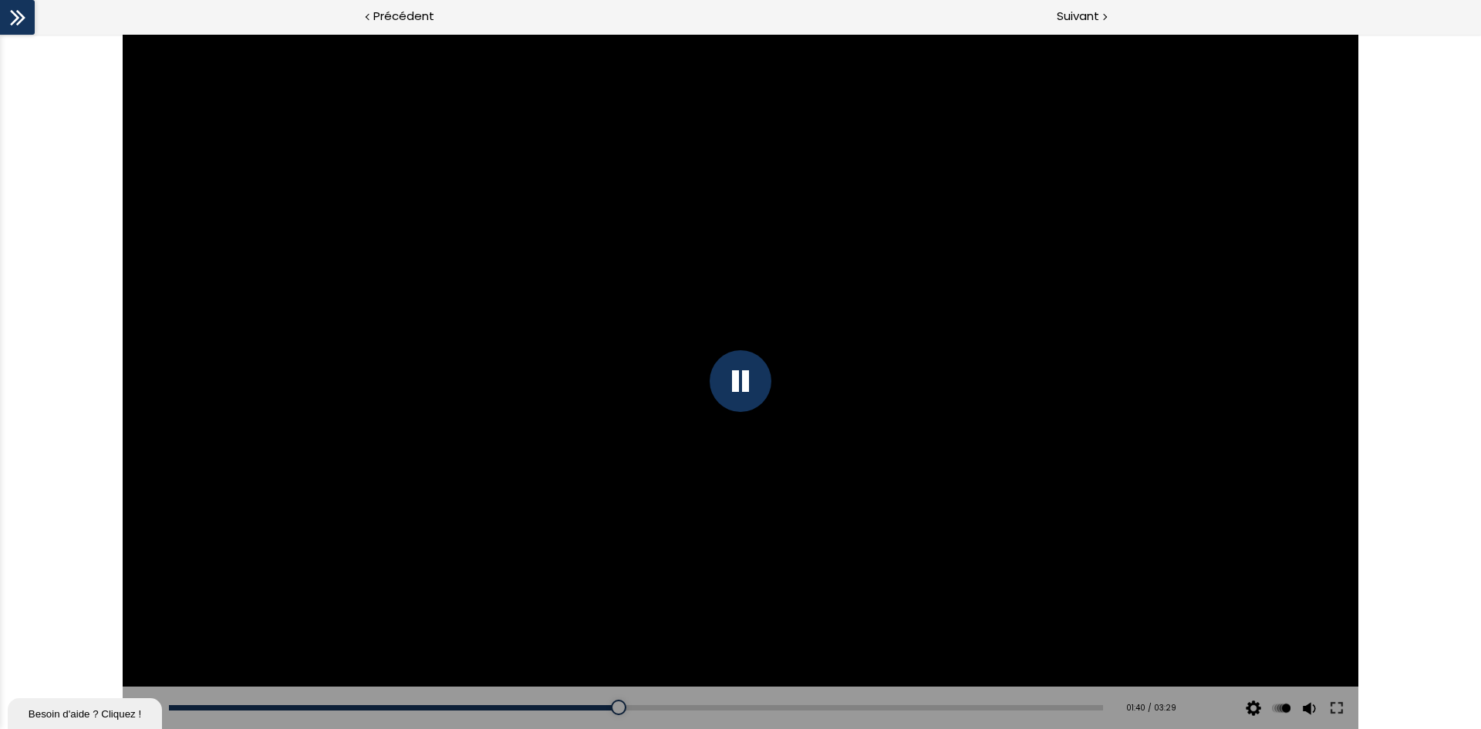
drag, startPoint x: 967, startPoint y: 708, endPoint x: 600, endPoint y: 647, distance: 371.5
click at [600, 647] on div "Click for sound @keyframes VOLUME_SMALL_WAVE_FLASH { 0% { opacity: 0; } 33% { o…" at bounding box center [741, 381] width 1236 height 695
click at [742, 378] on div at bounding box center [741, 381] width 62 height 62
click at [681, 380] on div at bounding box center [741, 381] width 1236 height 695
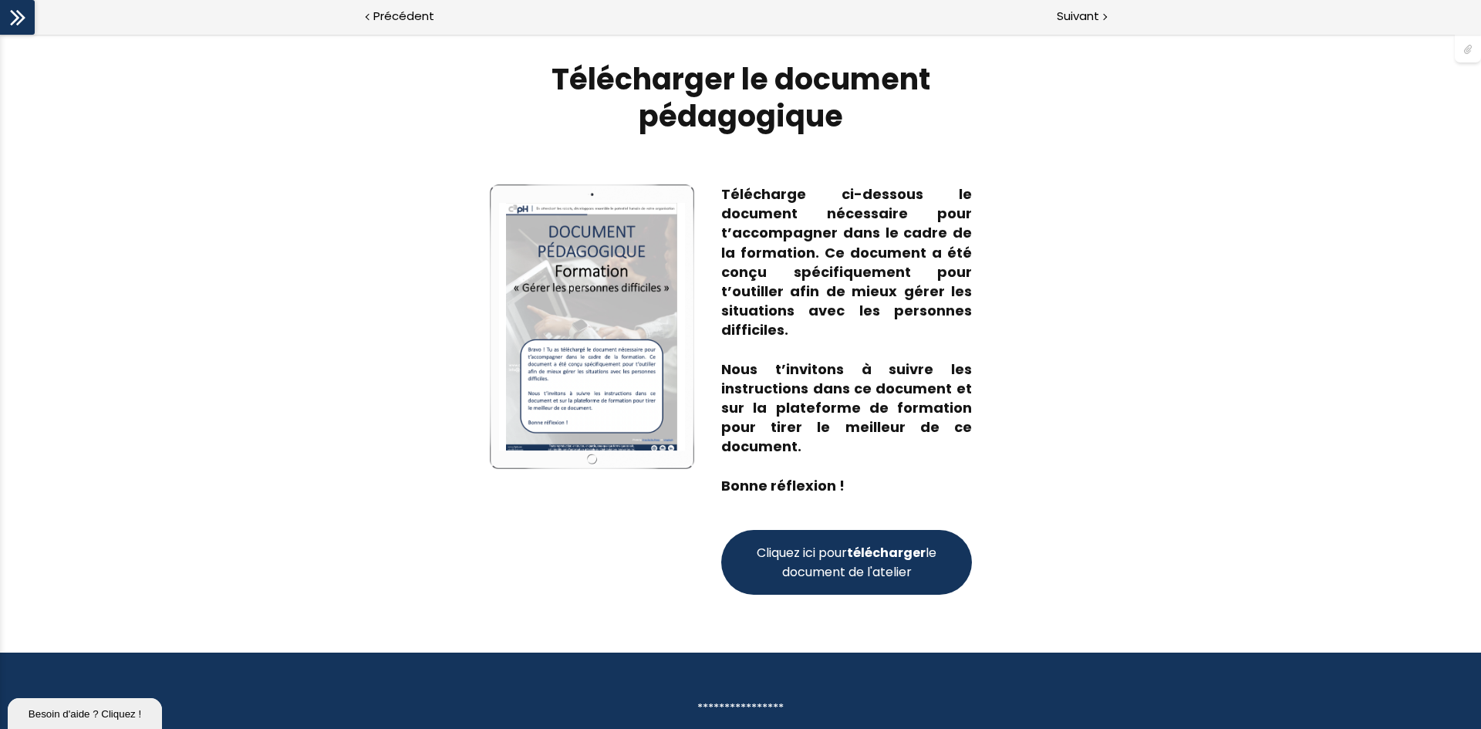
click at [849, 559] on span "Cliquez ici pour télécharger le document de l'atelier" at bounding box center [847, 562] width 186 height 39
click at [1082, 15] on span "Suivant" at bounding box center [1078, 16] width 42 height 19
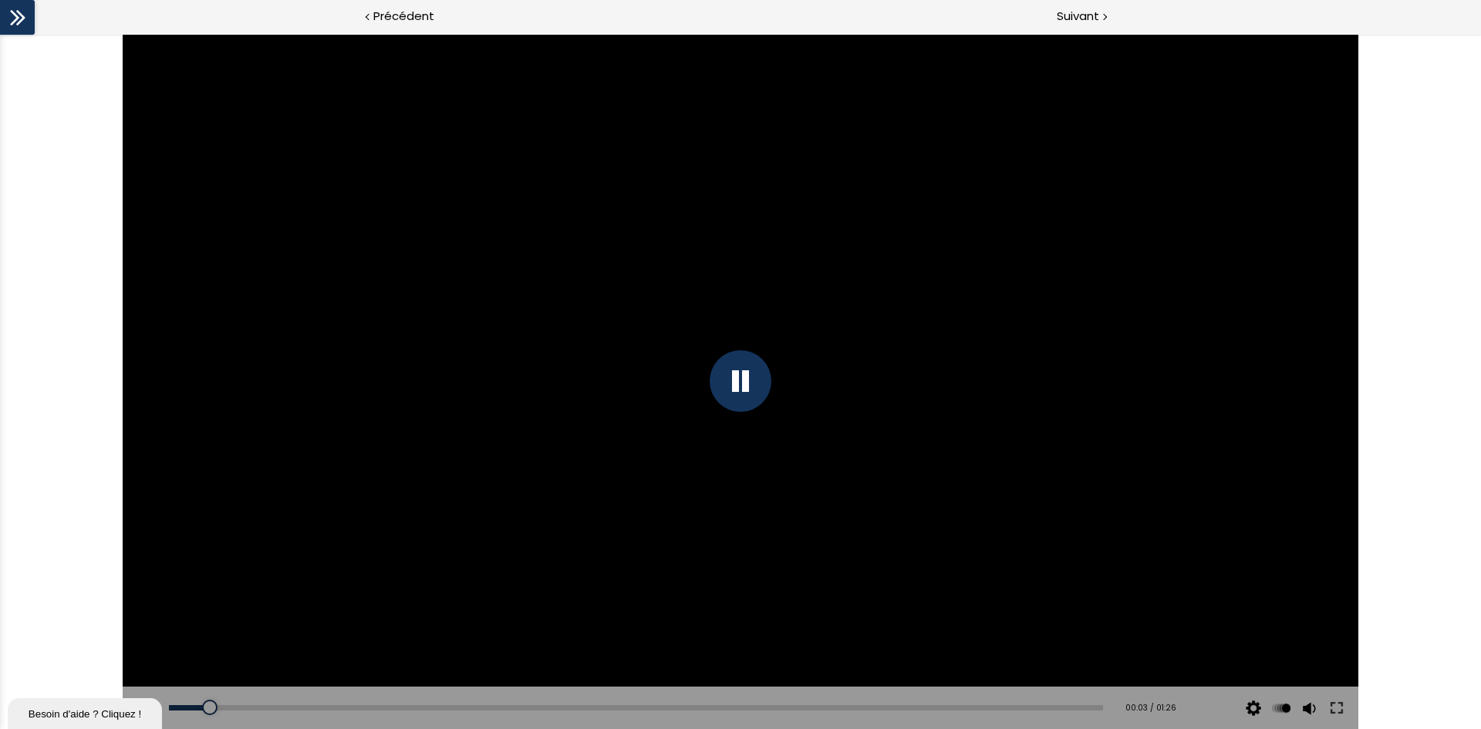
scroll to position [2, 0]
click at [742, 382] on div at bounding box center [741, 381] width 62 height 62
click at [730, 512] on div at bounding box center [741, 381] width 1236 height 695
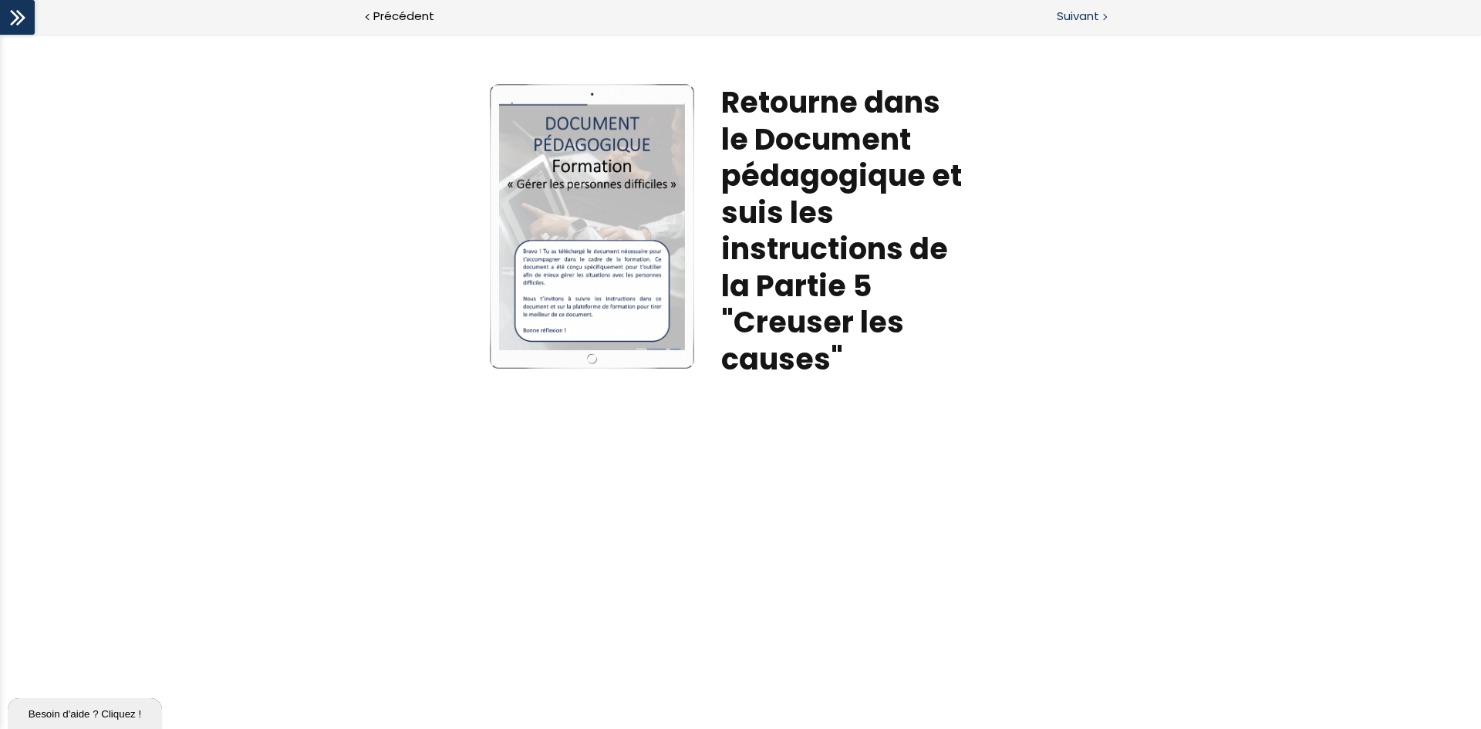
click at [1095, 16] on span "Suivant" at bounding box center [1078, 16] width 42 height 19
click at [1076, 11] on span "Suivant" at bounding box center [1078, 16] width 42 height 19
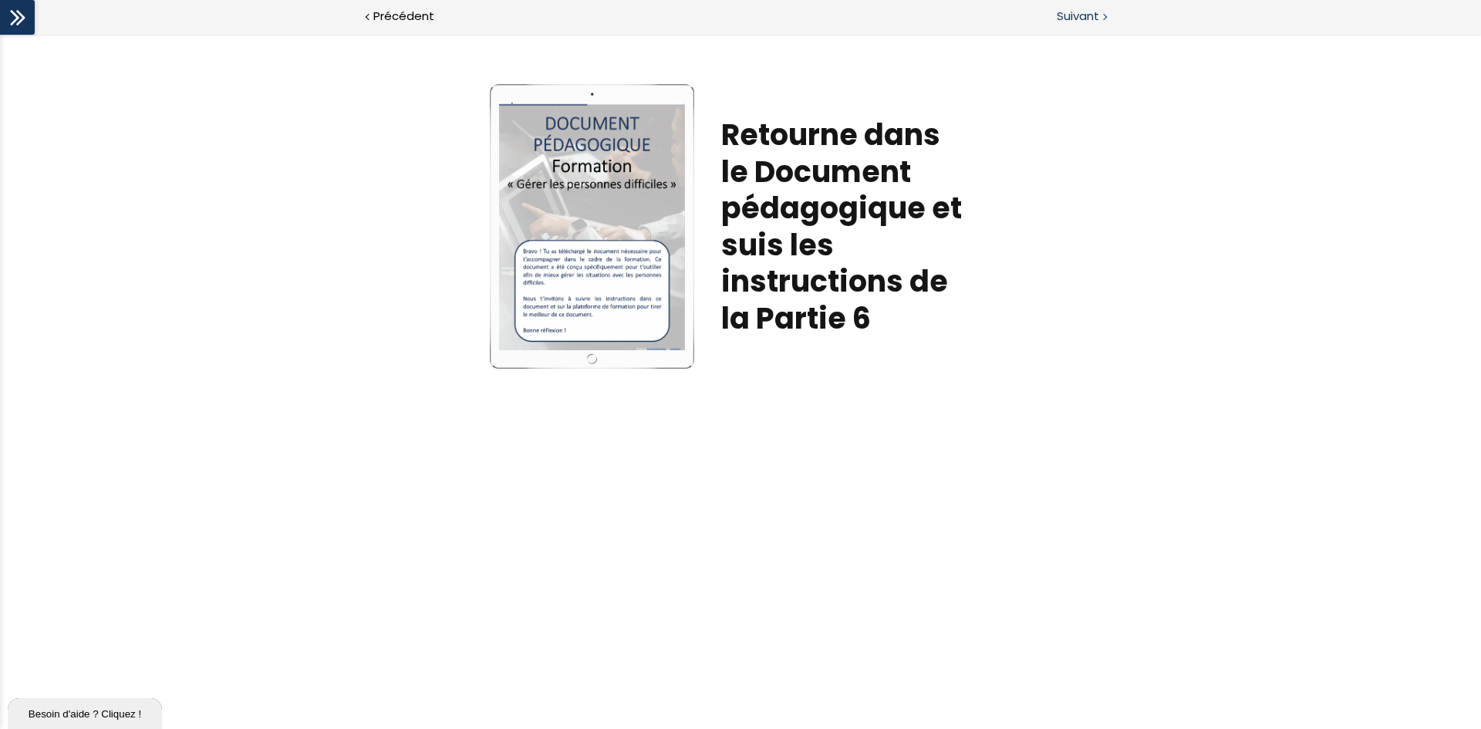
click at [1087, 15] on span "Suivant" at bounding box center [1078, 16] width 42 height 19
click at [644, 303] on div at bounding box center [592, 226] width 186 height 247
click at [1093, 10] on span "Suivant" at bounding box center [1078, 16] width 42 height 19
click at [1076, 17] on span "Suivant" at bounding box center [1078, 16] width 42 height 19
click at [10, 15] on icon at bounding box center [17, 17] width 23 height 23
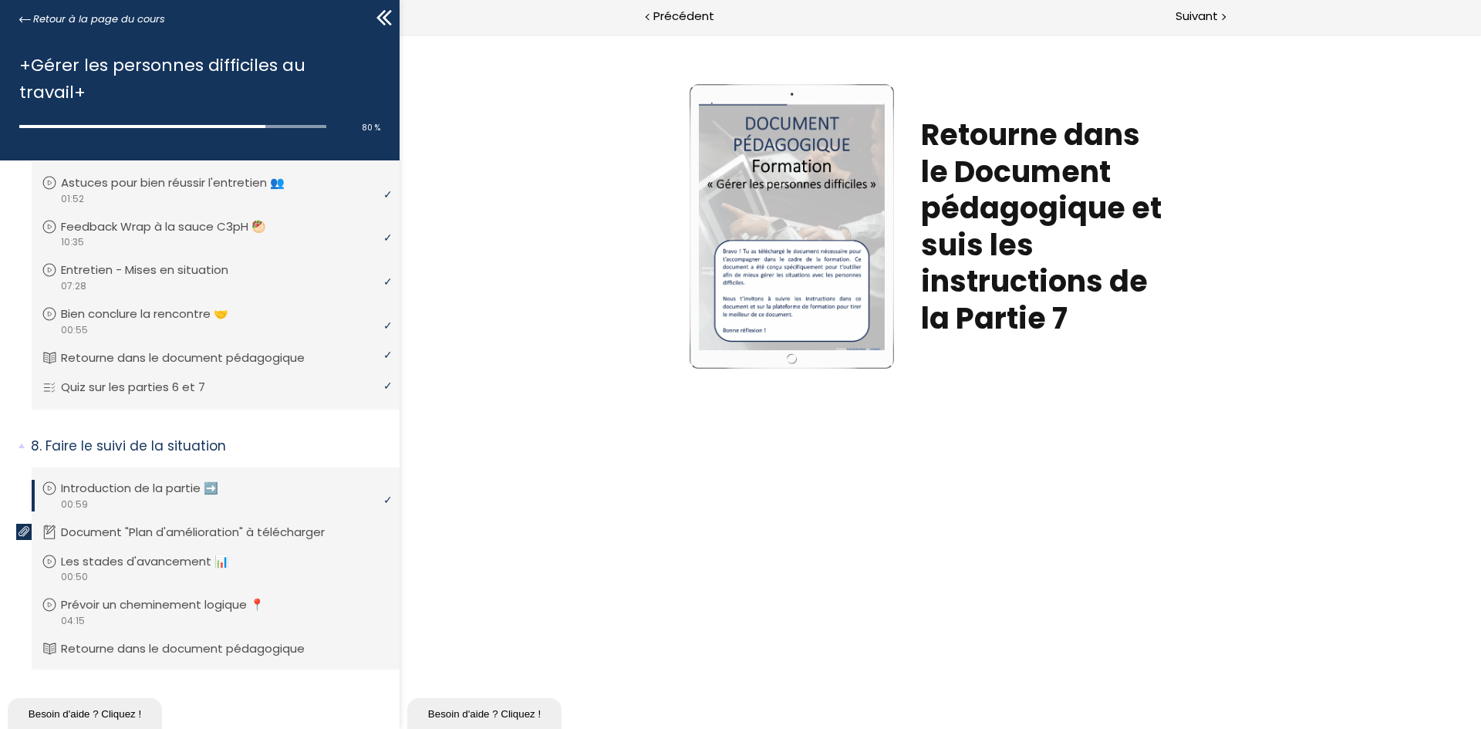
scroll to position [1725, 0]
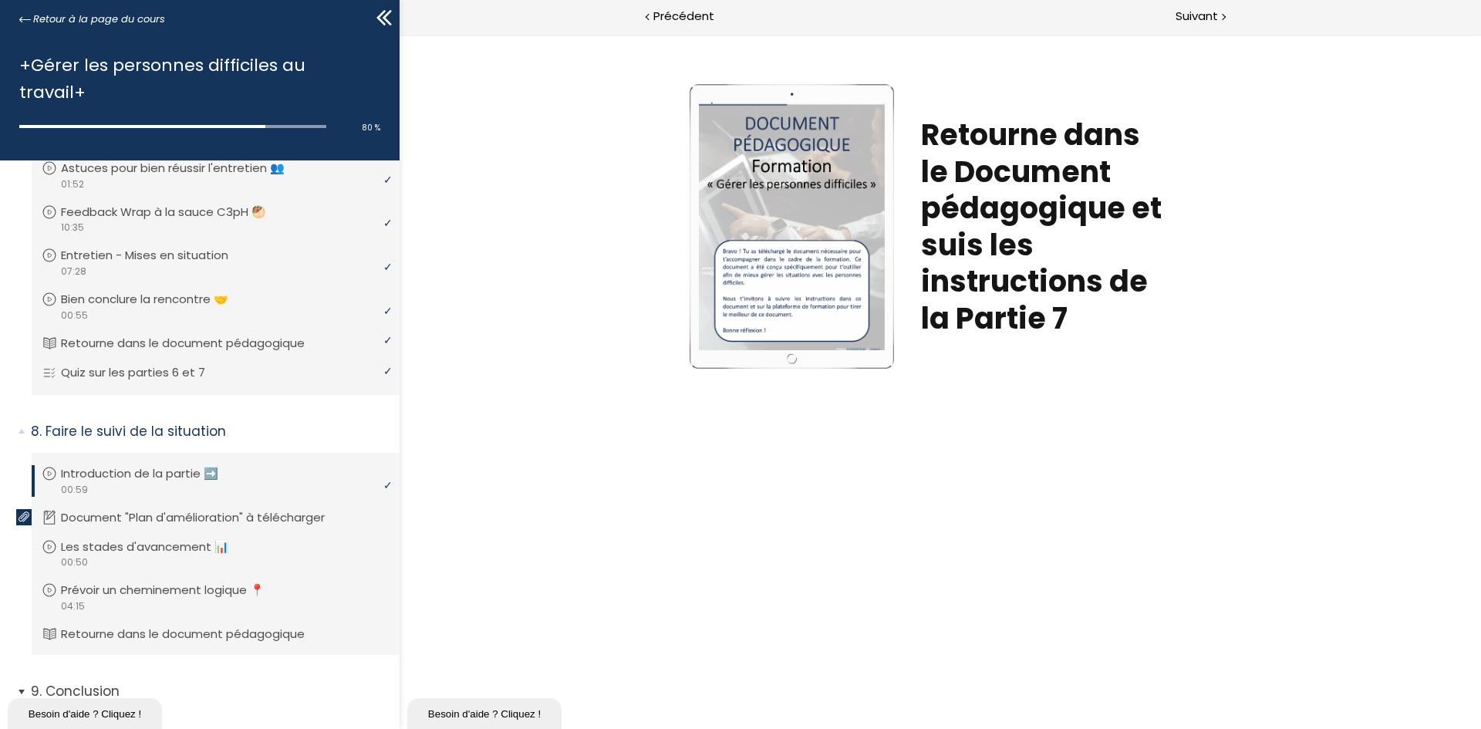
click at [22, 682] on span "9. Conclusion" at bounding box center [209, 697] width 380 height 31
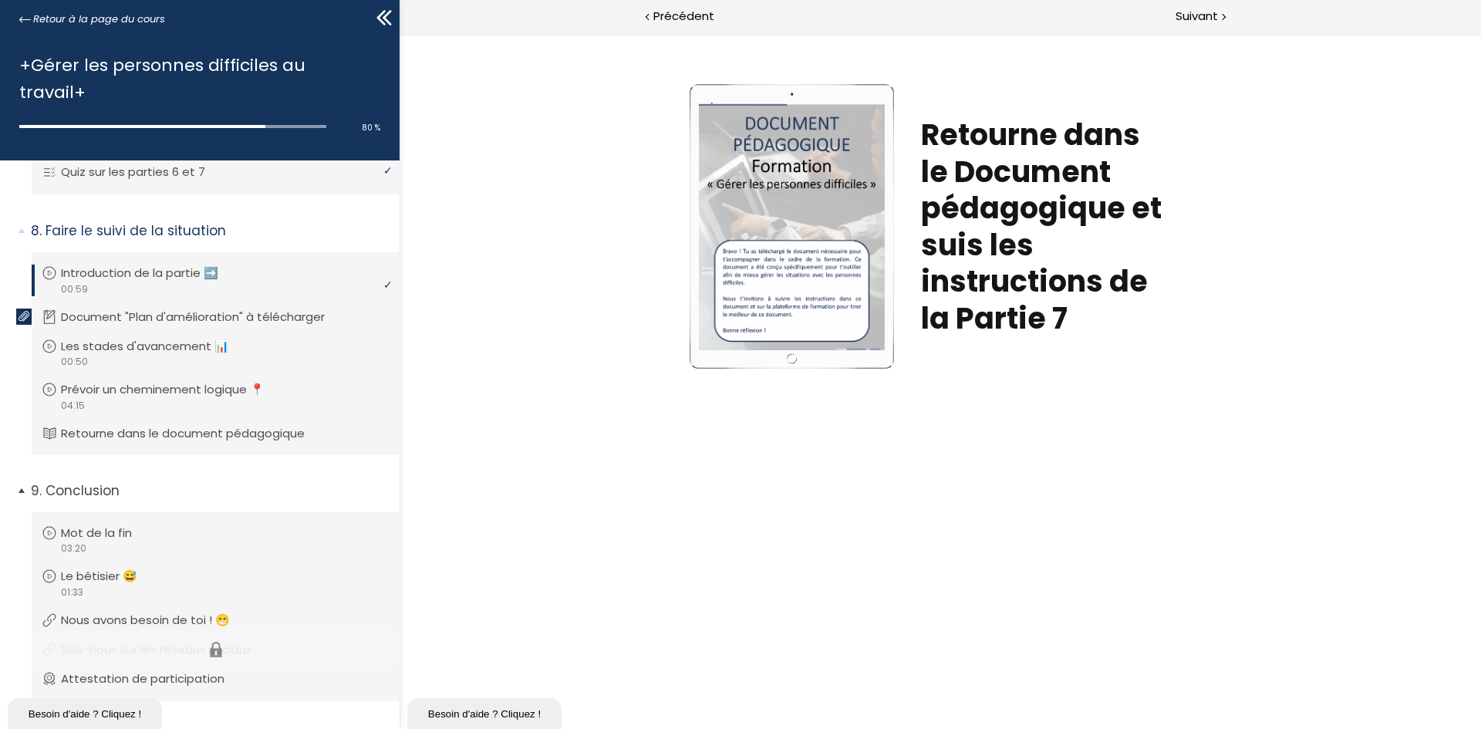
scroll to position [1930, 0]
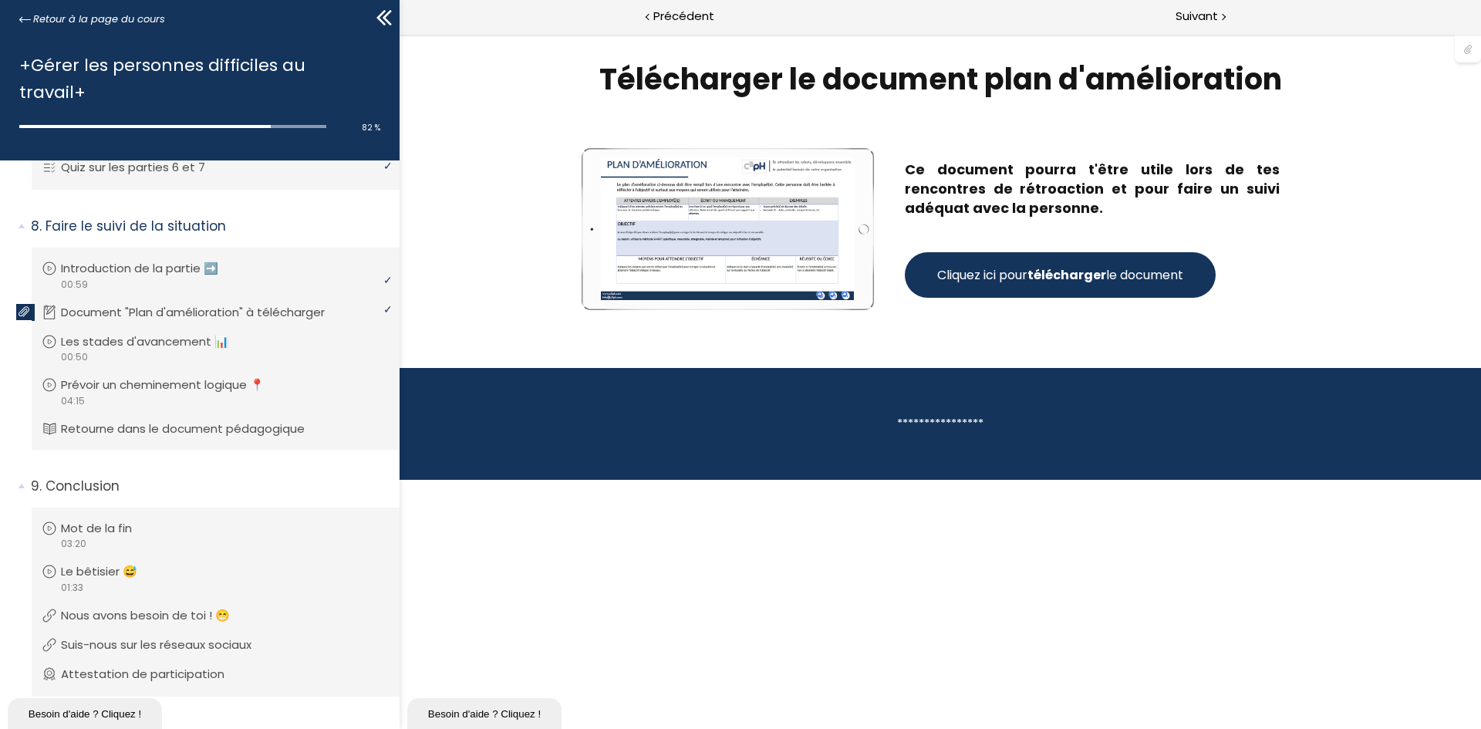
click at [993, 272] on span "Cliquez ici pour télécharger le document" at bounding box center [1060, 274] width 246 height 19
click at [1198, 19] on span "Suivant" at bounding box center [1197, 16] width 42 height 19
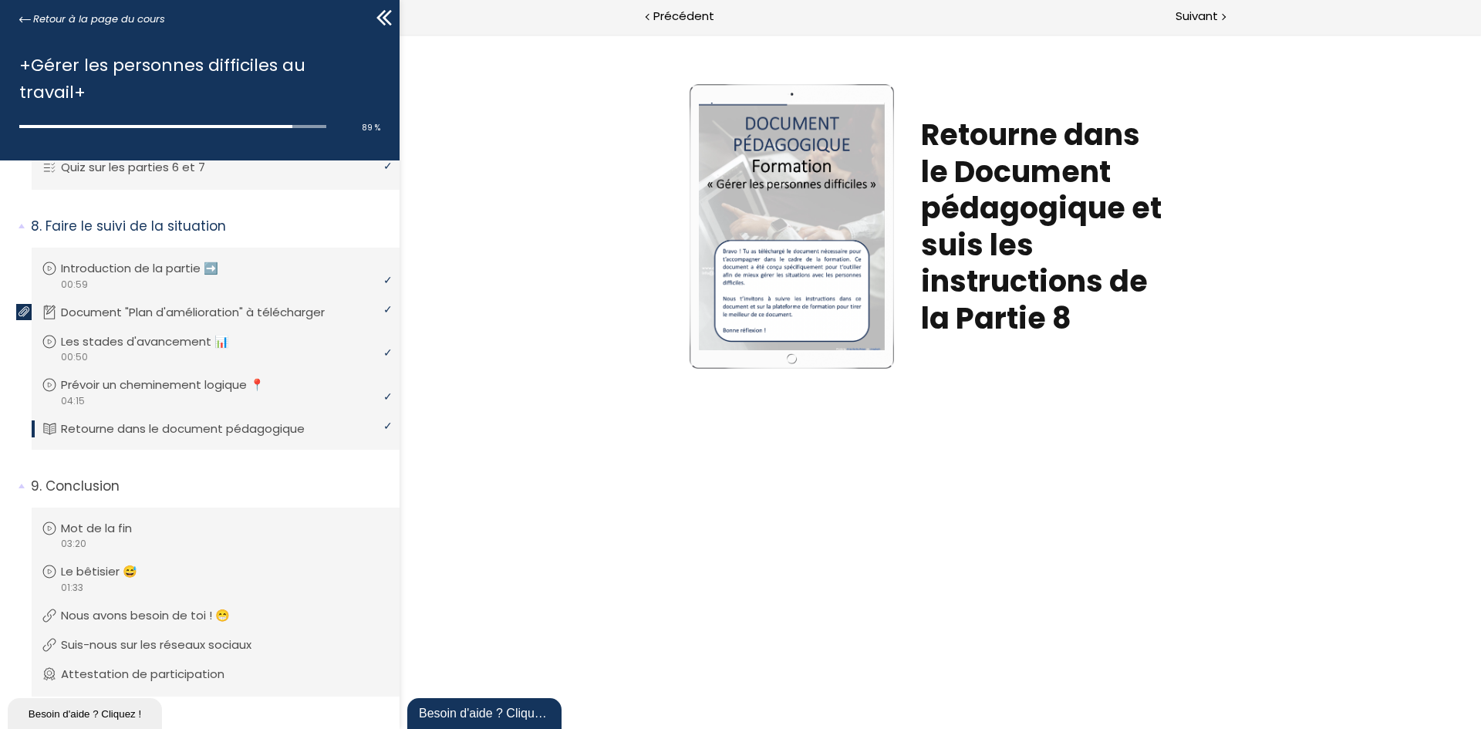
click at [1089, 497] on div "Write your awesome label here. Retourne dans le Document pédagogique et suis le…" at bounding box center [941, 381] width 1082 height 695
click at [1204, 6] on div "Suivant" at bounding box center [1211, 17] width 541 height 35
click at [1198, 17] on span "Suivant" at bounding box center [1197, 16] width 42 height 19
click at [157, 666] on p "Attestation de participation" at bounding box center [158, 674] width 187 height 17
